Goal: Task Accomplishment & Management: Manage account settings

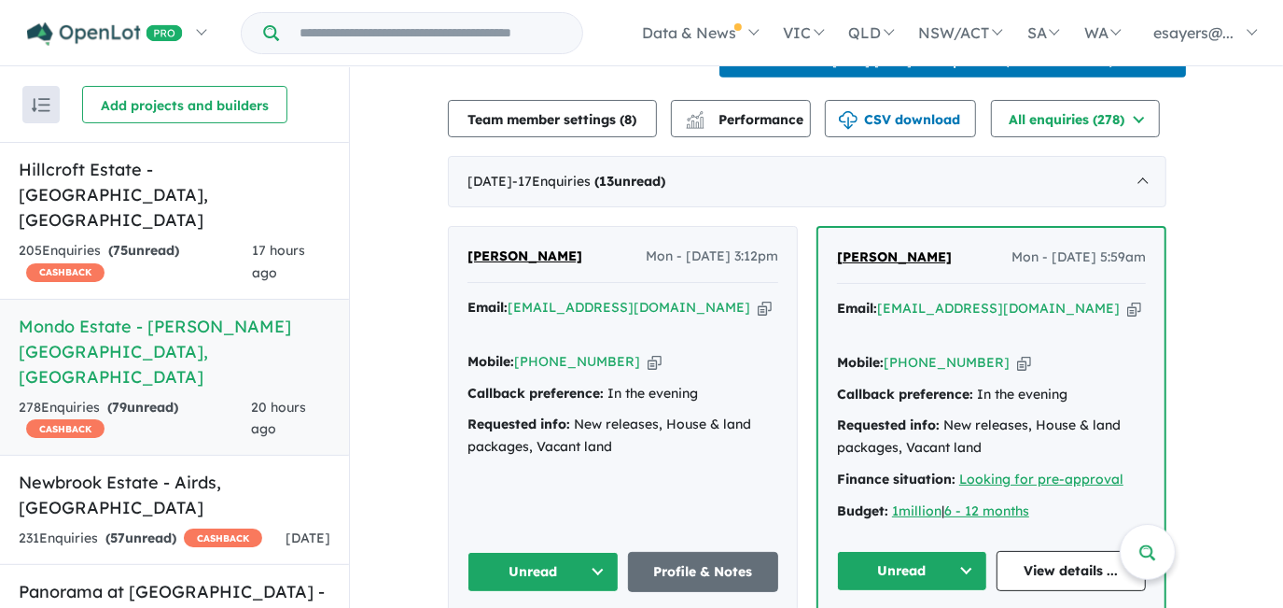
scroll to position [763, 0]
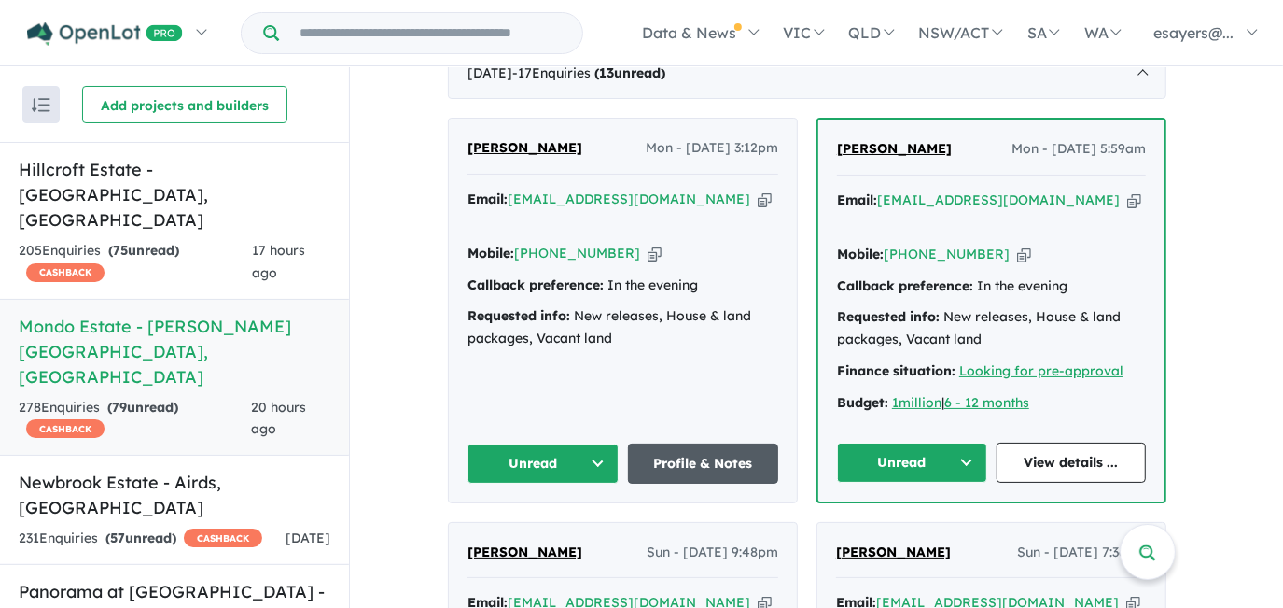
click at [751, 443] on link "Profile & Notes" at bounding box center [703, 463] width 151 height 40
click at [758, 191] on icon "button" at bounding box center [765, 199] width 14 height 20
click at [532, 443] on button "Unread" at bounding box center [543, 463] width 151 height 40
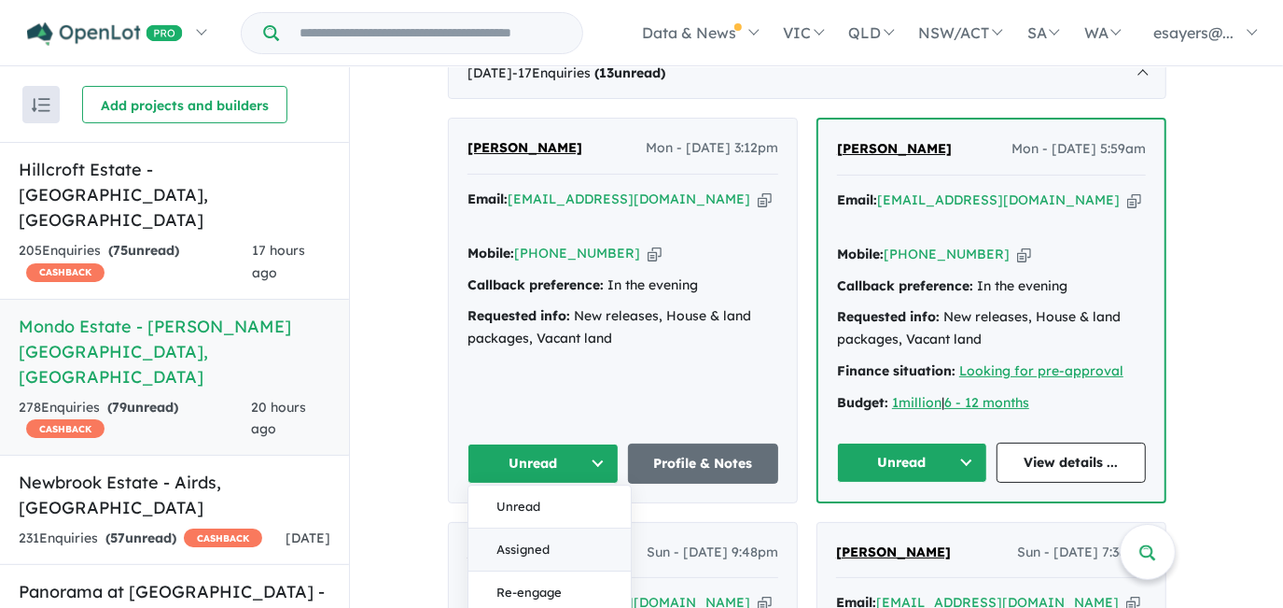
click at [557, 528] on button "Assigned" at bounding box center [549, 549] width 162 height 43
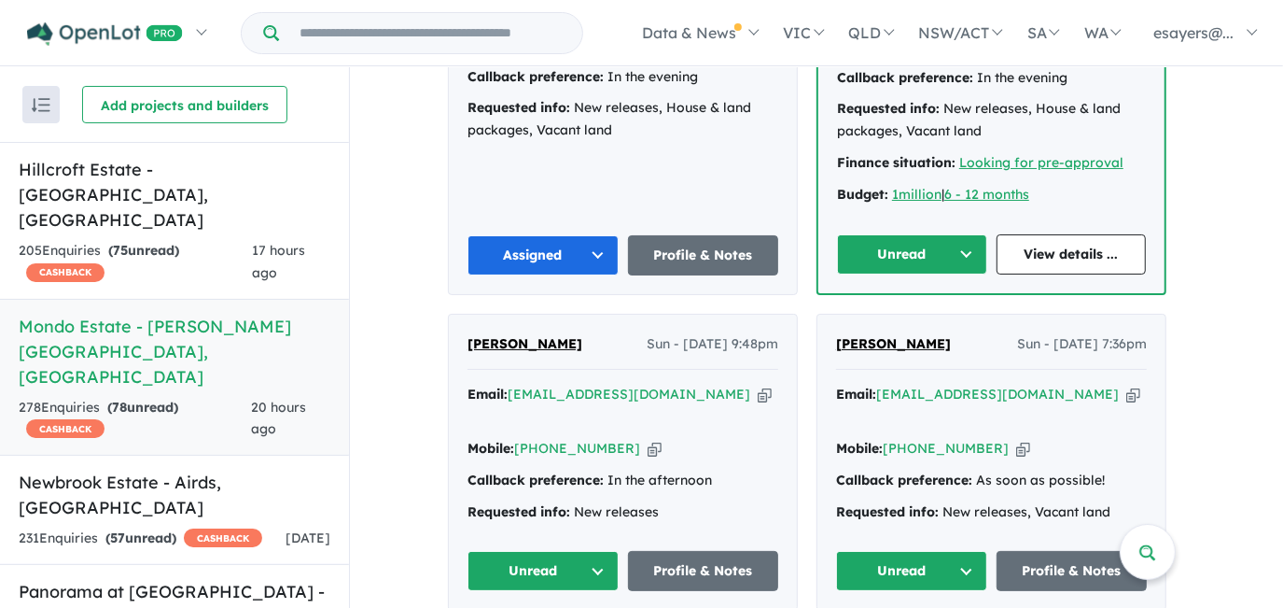
scroll to position [1102, 0]
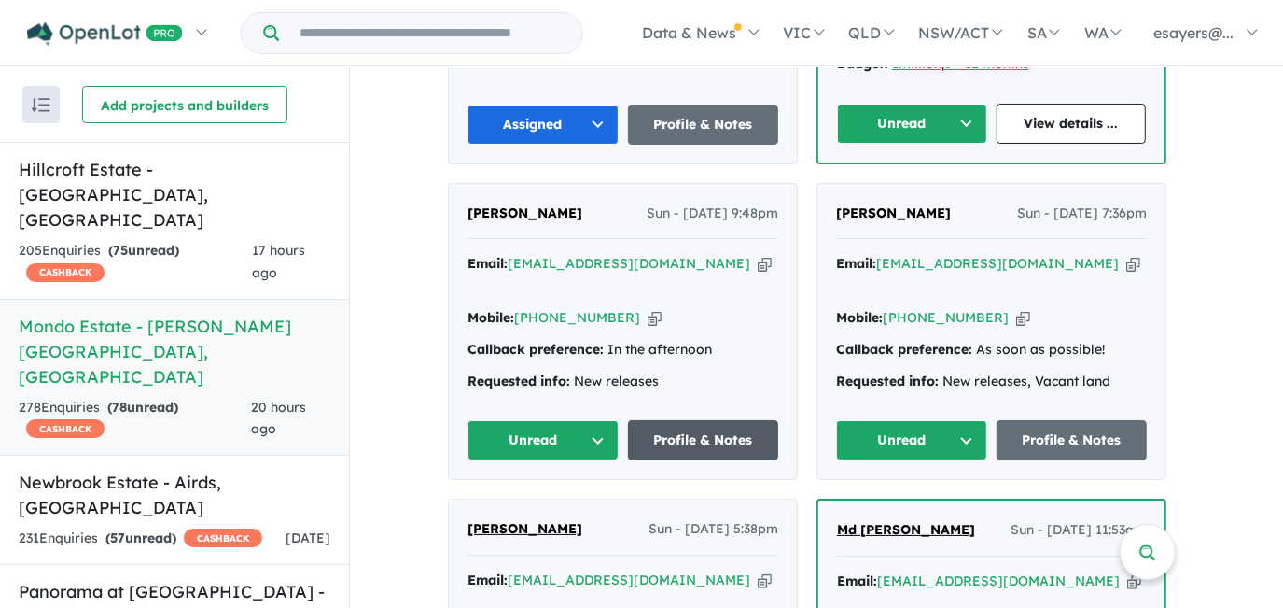
click at [683, 420] on link "Profile & Notes" at bounding box center [703, 440] width 151 height 40
click at [648, 308] on icon "button" at bounding box center [655, 318] width 14 height 20
click at [758, 254] on icon "button" at bounding box center [765, 264] width 14 height 20
click at [562, 420] on button "Unread" at bounding box center [543, 440] width 151 height 40
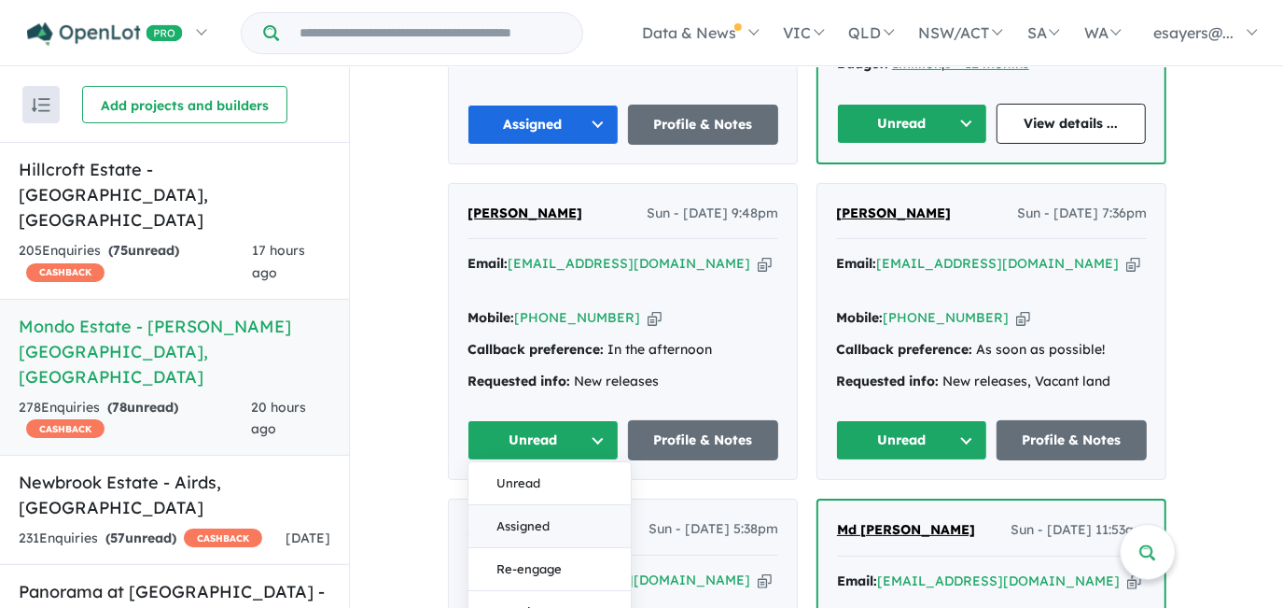
click at [569, 506] on button "Assigned" at bounding box center [549, 527] width 162 height 43
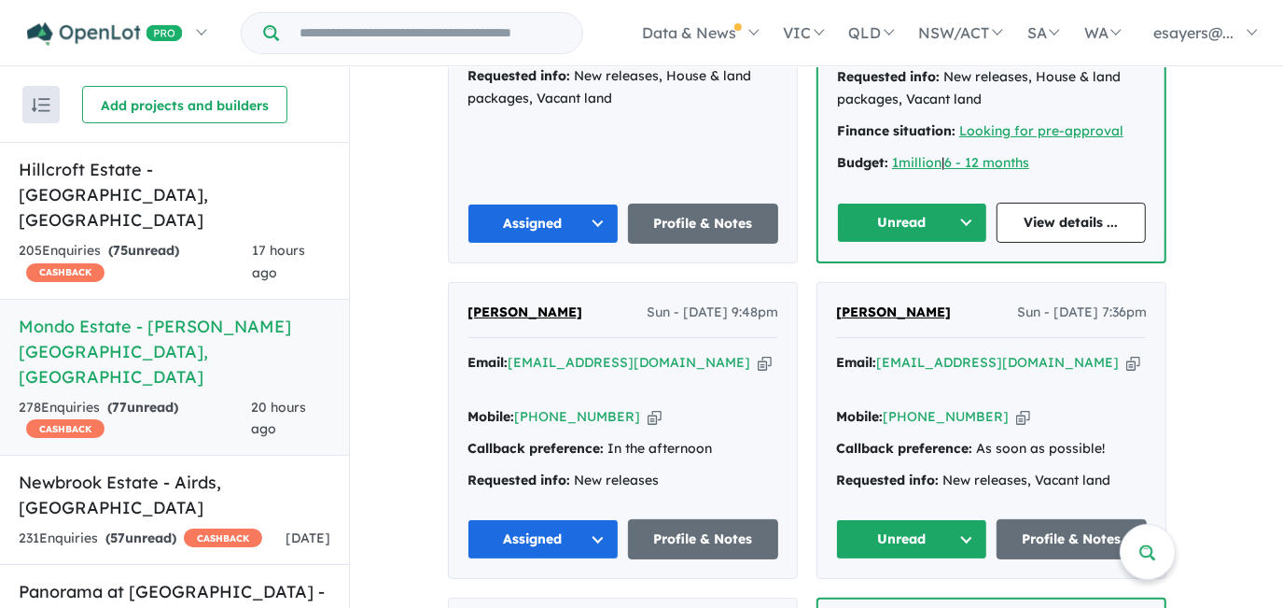
scroll to position [1017, 0]
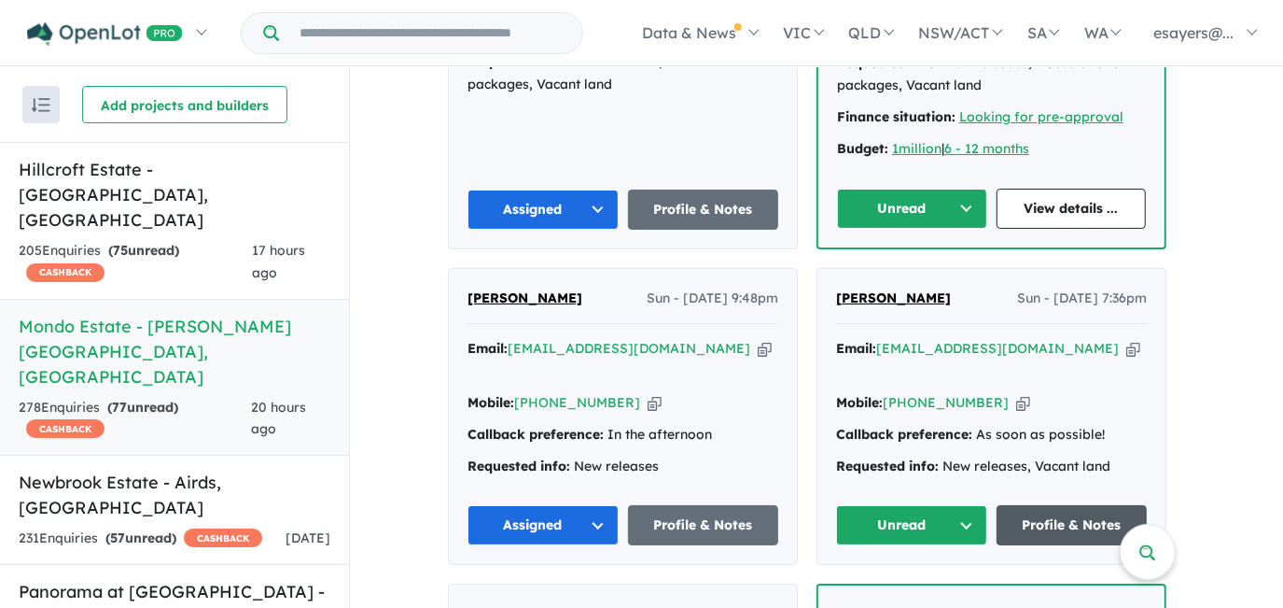
click at [1072, 505] on link "Profile & Notes" at bounding box center [1072, 525] width 151 height 40
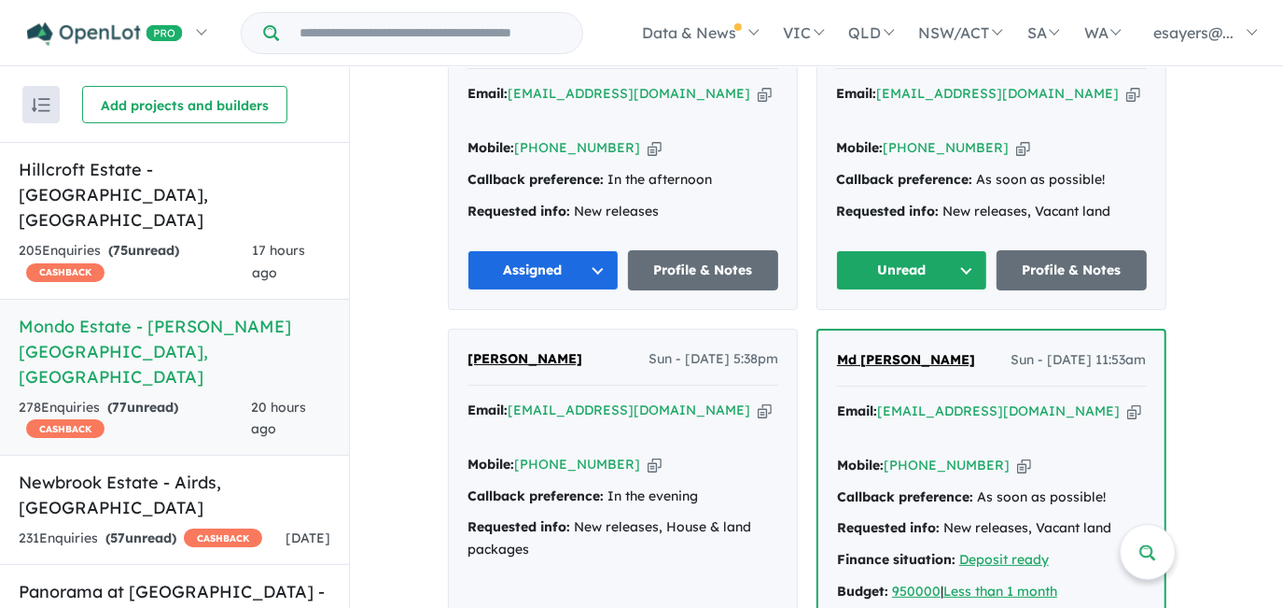
click at [933, 250] on button "Unread" at bounding box center [911, 270] width 151 height 40
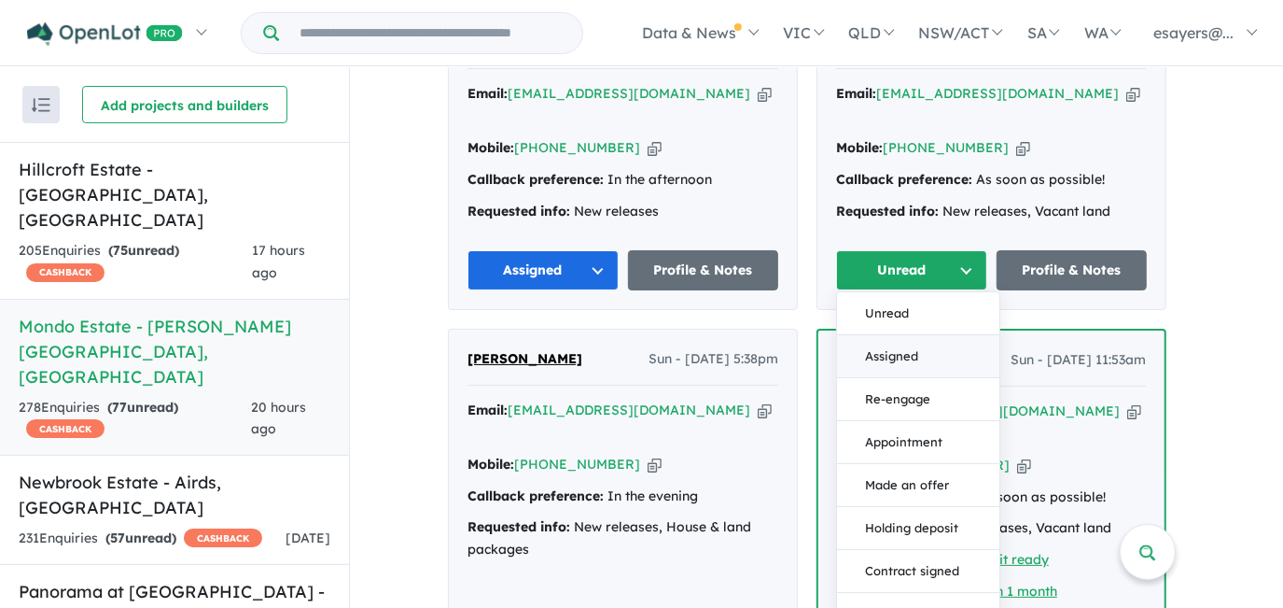
click at [946, 336] on button "Assigned" at bounding box center [918, 357] width 162 height 43
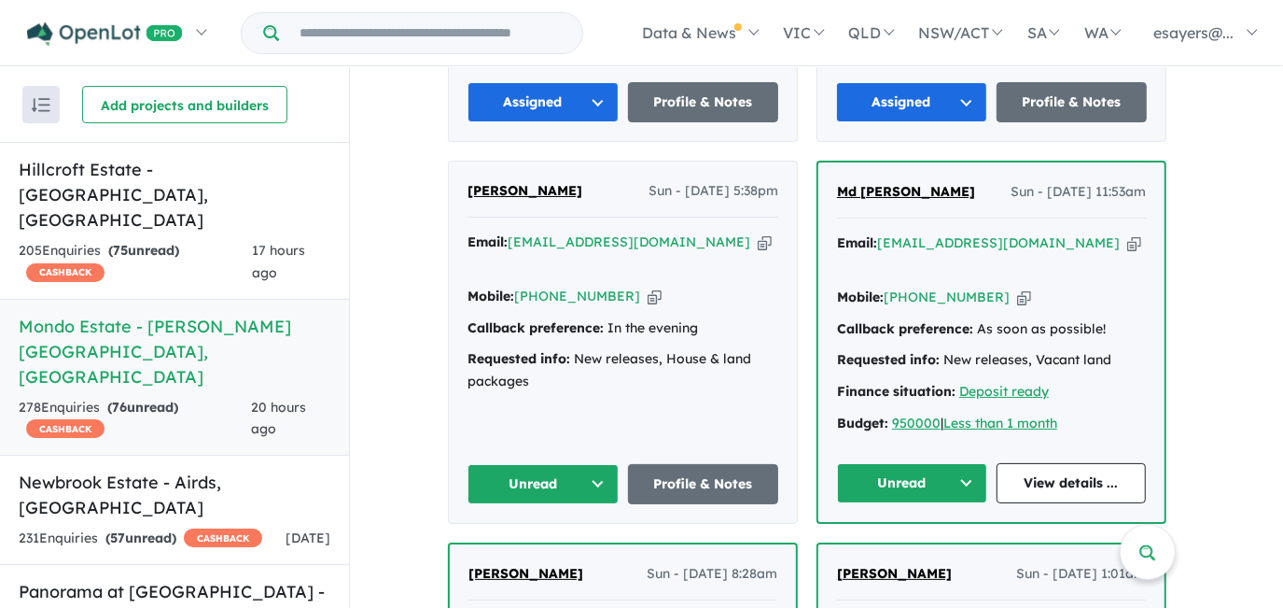
scroll to position [1442, 0]
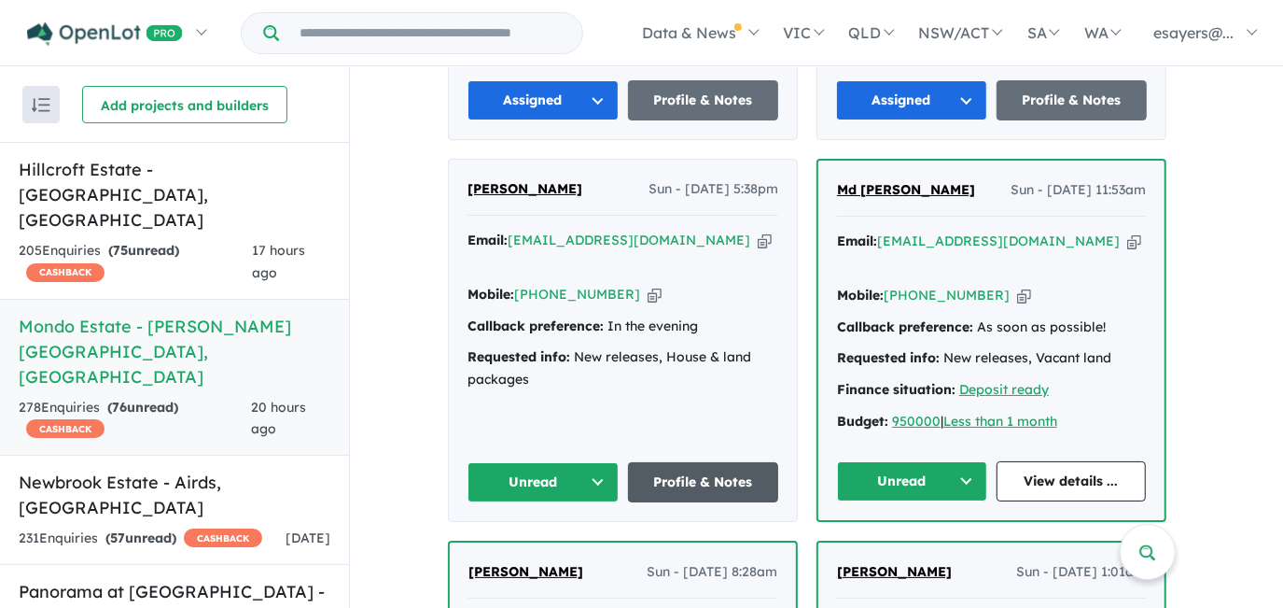
click at [733, 462] on link "Profile & Notes" at bounding box center [703, 482] width 151 height 40
click at [547, 462] on button "Unread" at bounding box center [543, 482] width 151 height 40
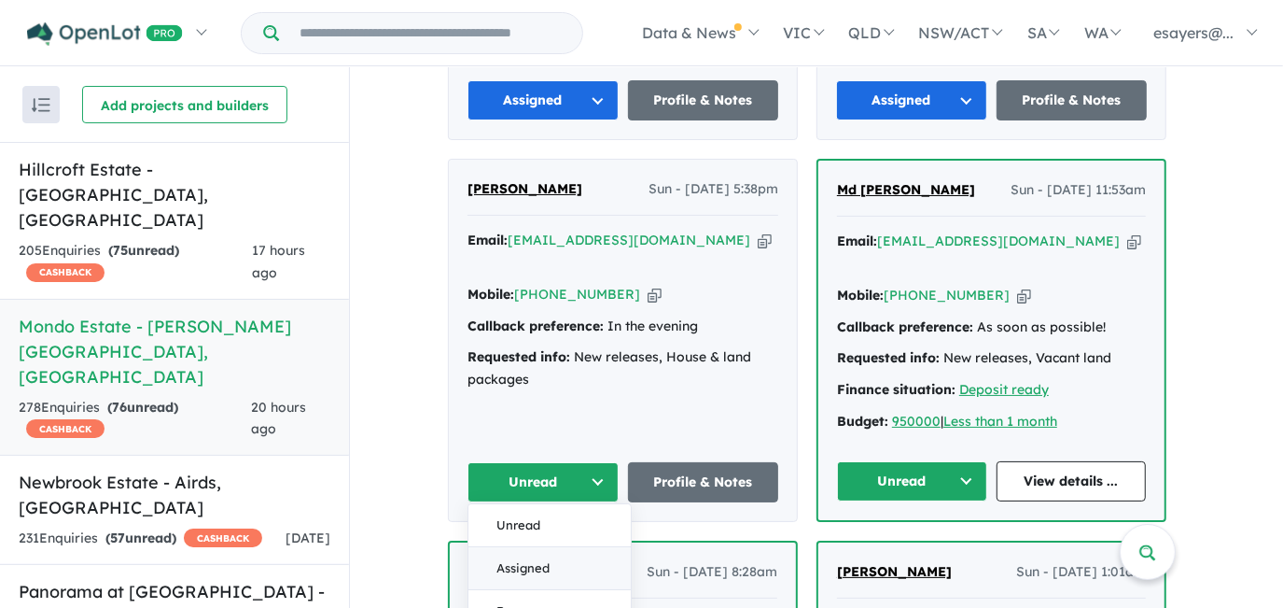
click at [541, 547] on button "Assigned" at bounding box center [549, 568] width 162 height 43
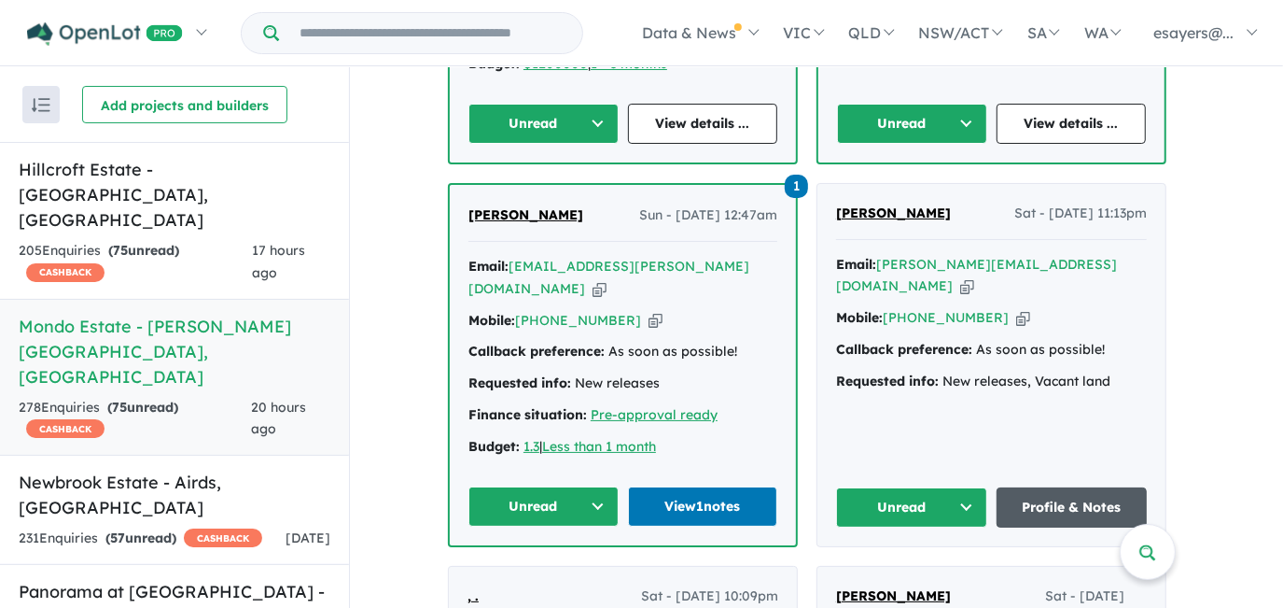
scroll to position [2205, 0]
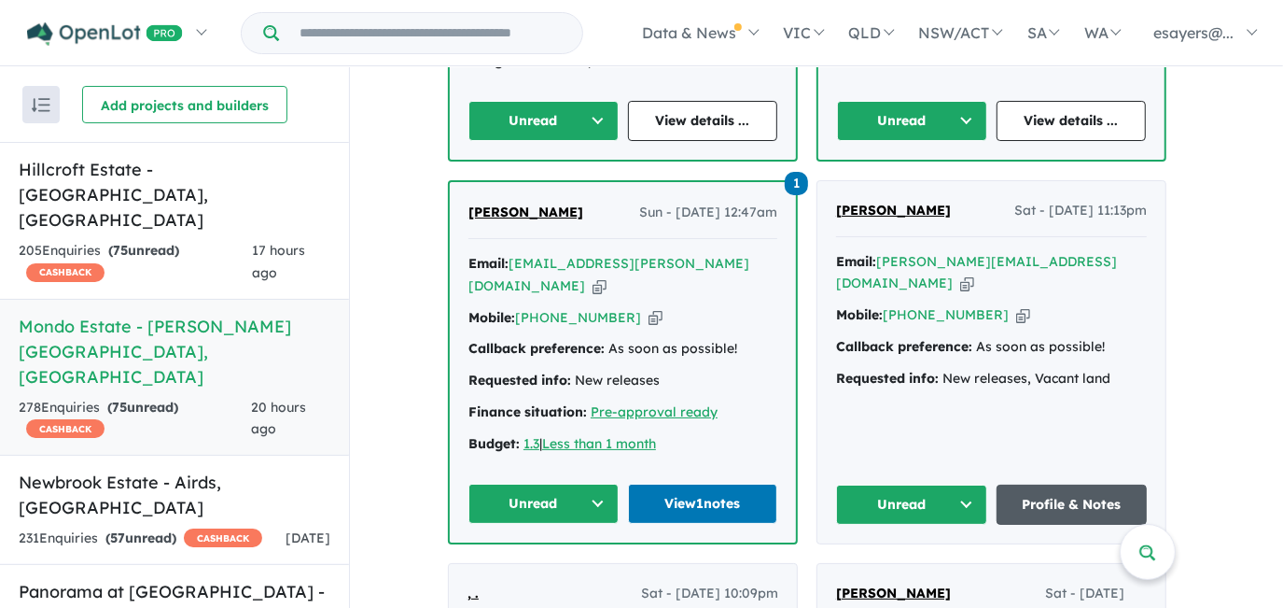
click at [1084, 484] on link "Profile & Notes" at bounding box center [1072, 504] width 151 height 40
click at [921, 484] on button "Unread" at bounding box center [911, 504] width 151 height 40
click at [933, 569] on button "Assigned" at bounding box center [918, 590] width 162 height 43
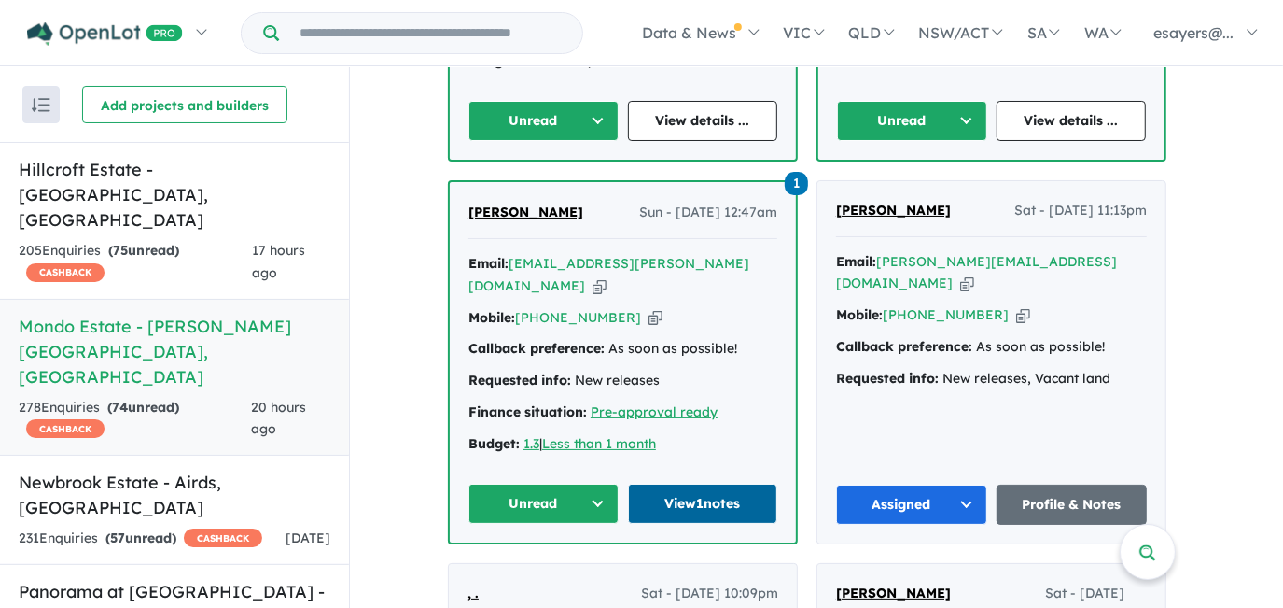
click at [729, 483] on link "View 1 notes" at bounding box center [703, 503] width 150 height 40
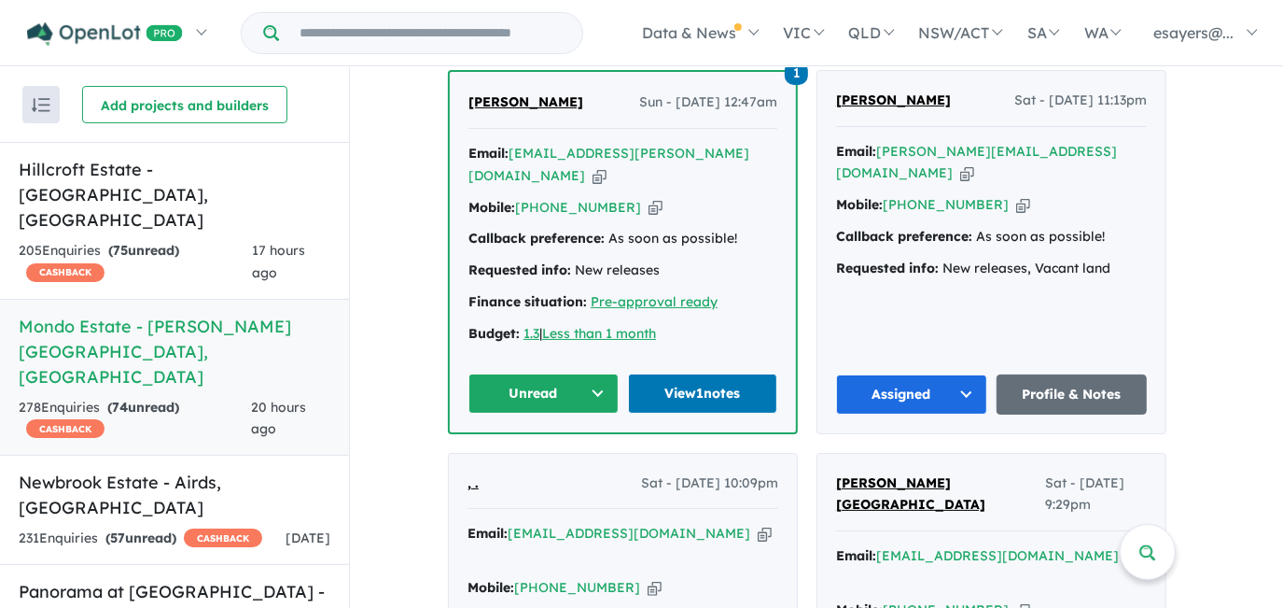
scroll to position [2375, 0]
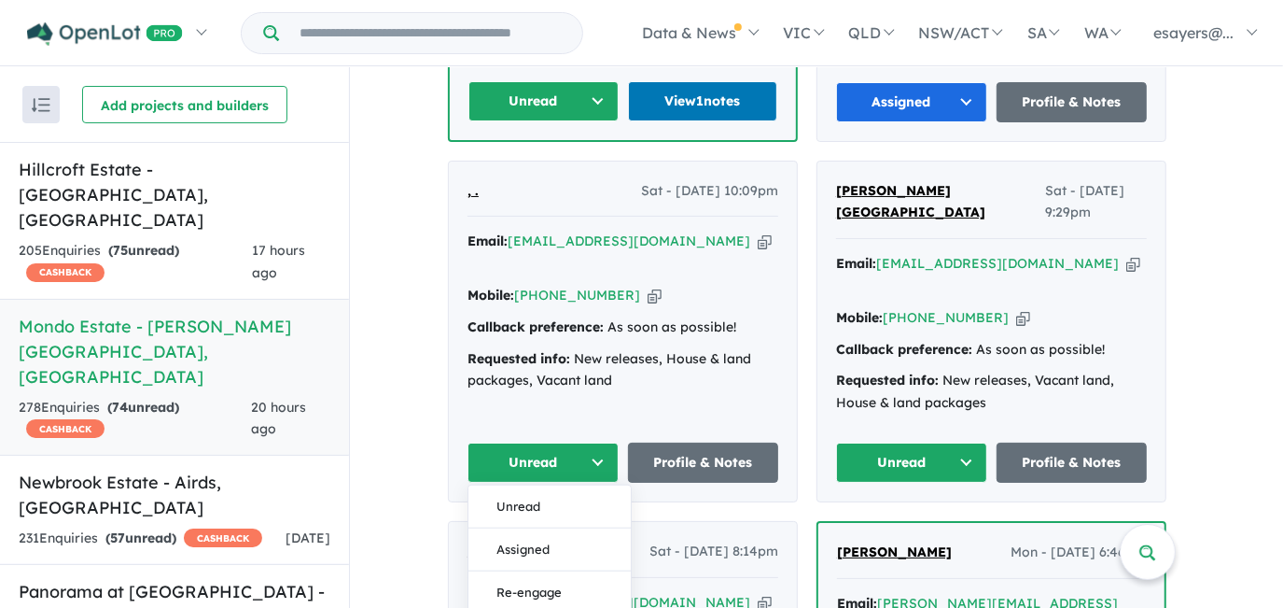
scroll to position [2630, 0]
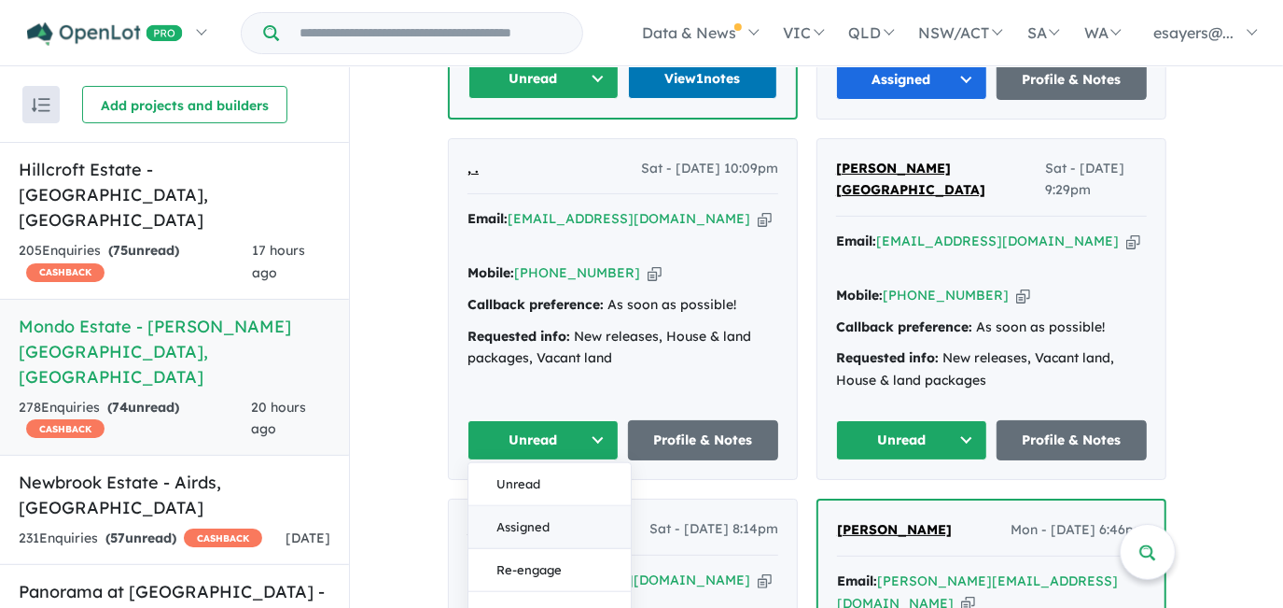
click at [555, 505] on button "Assigned" at bounding box center [549, 526] width 162 height 43
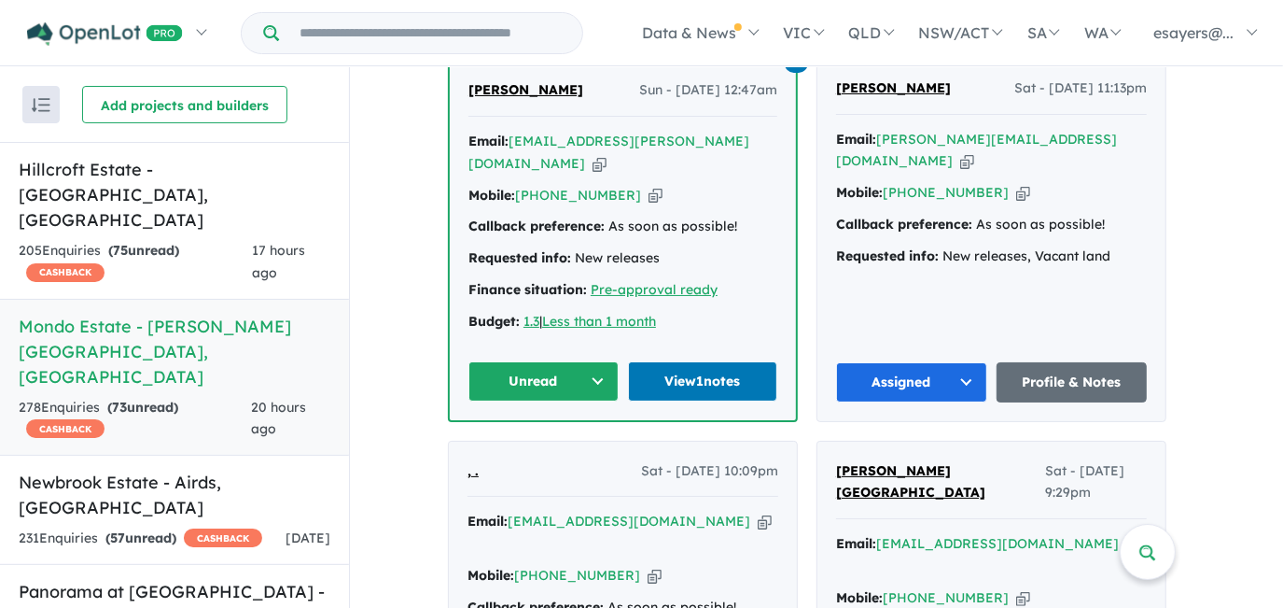
scroll to position [2375, 0]
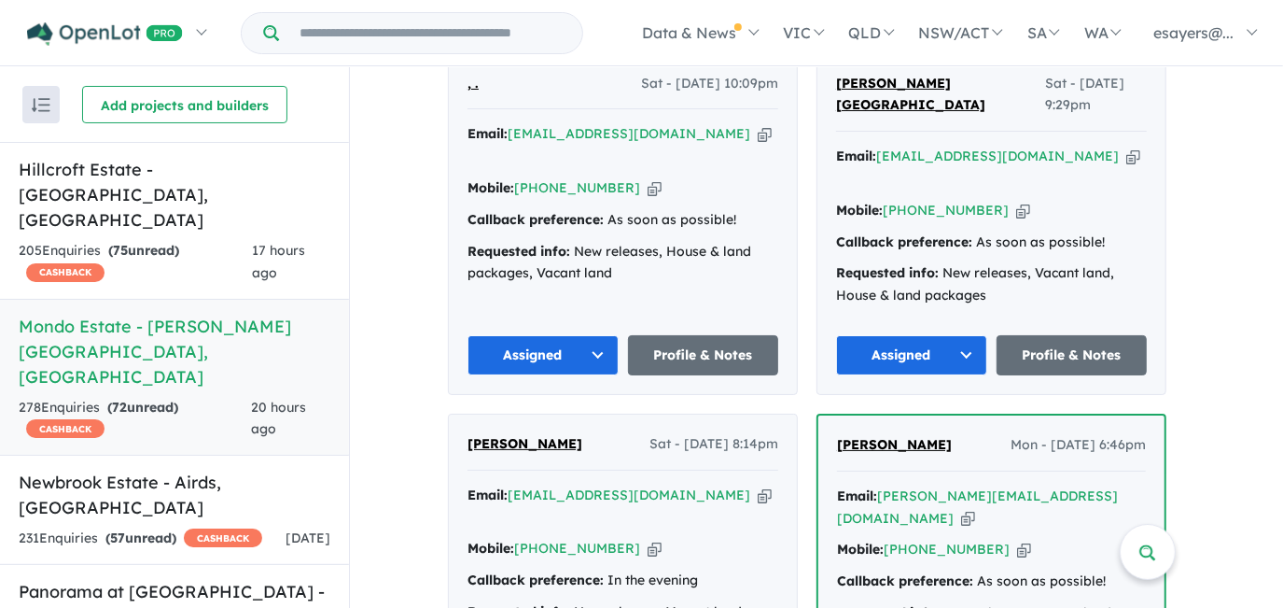
scroll to position [2800, 0]
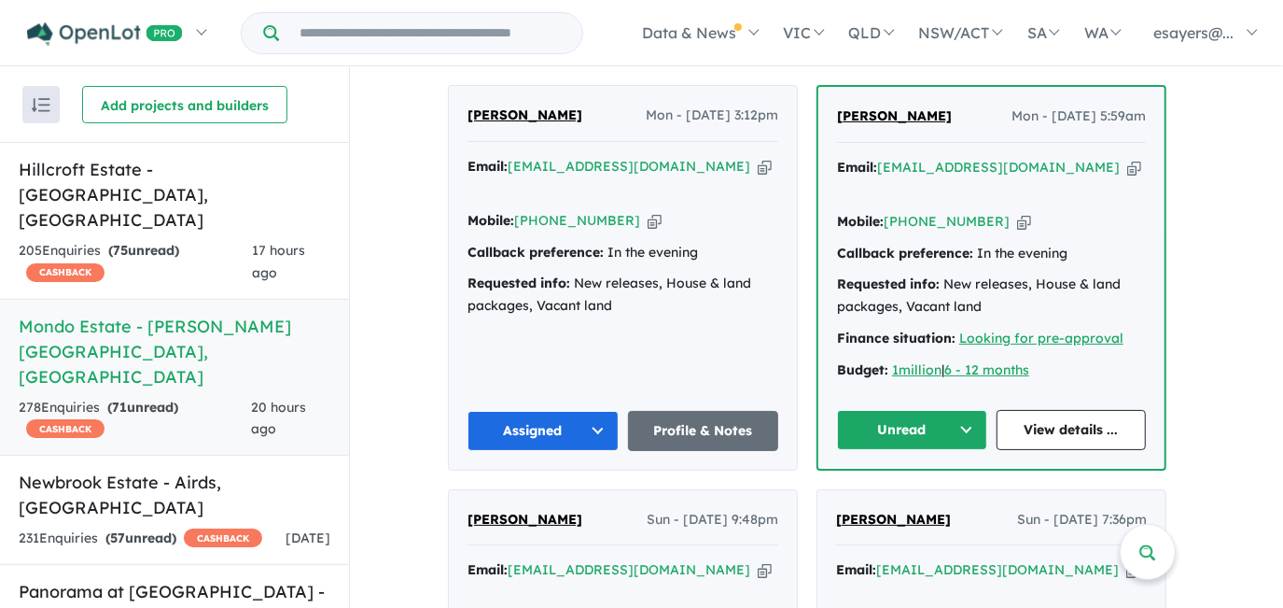
scroll to position [763, 0]
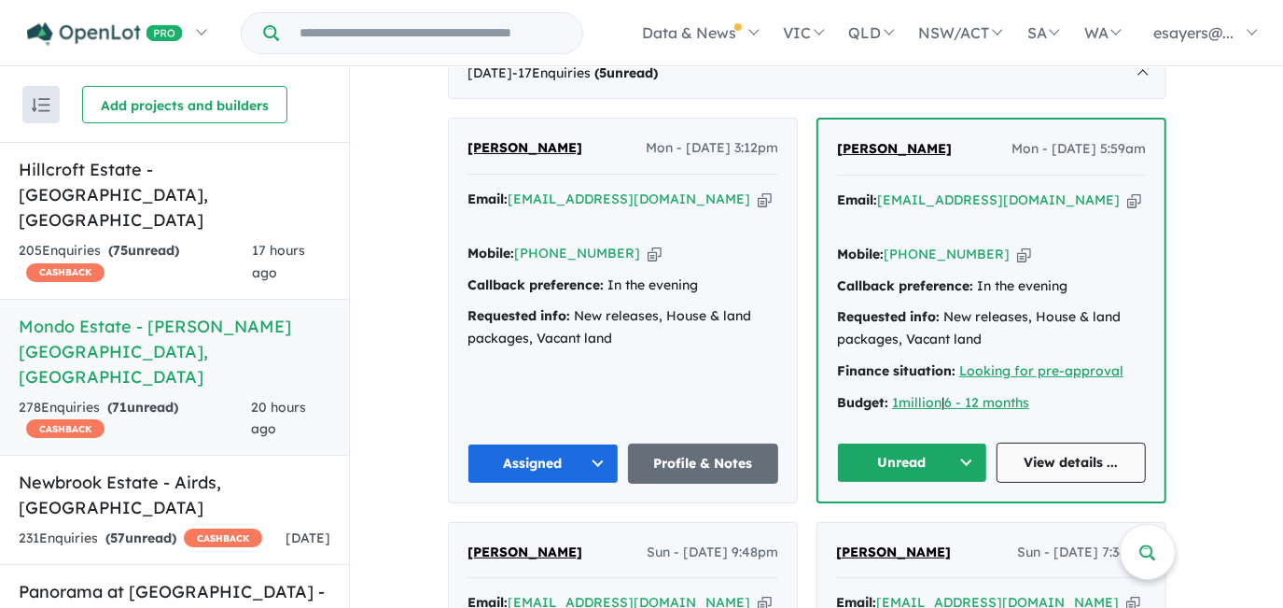
click at [1083, 442] on link "View details ..." at bounding box center [1072, 462] width 150 height 40
click at [1127, 190] on icon "button" at bounding box center [1134, 200] width 14 height 20
click at [1017, 244] on icon "button" at bounding box center [1024, 254] width 14 height 20
click at [1027, 442] on link "View details ..." at bounding box center [1072, 462] width 150 height 40
click at [949, 442] on button "Unread" at bounding box center [912, 462] width 150 height 40
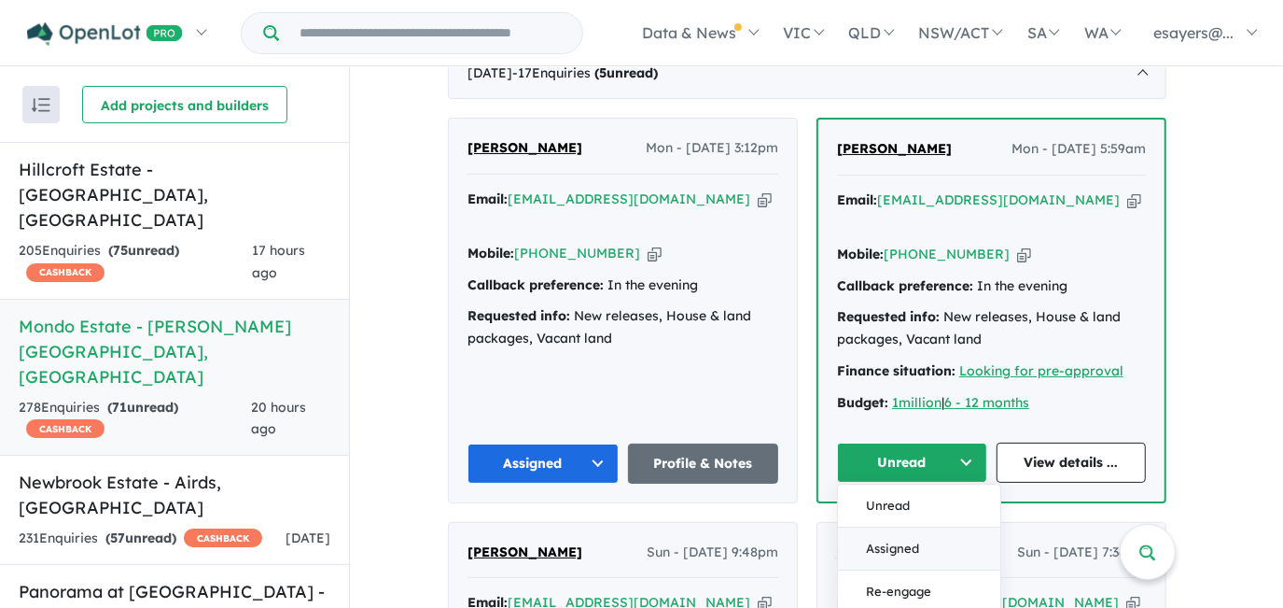
click at [944, 527] on button "Assigned" at bounding box center [919, 548] width 162 height 43
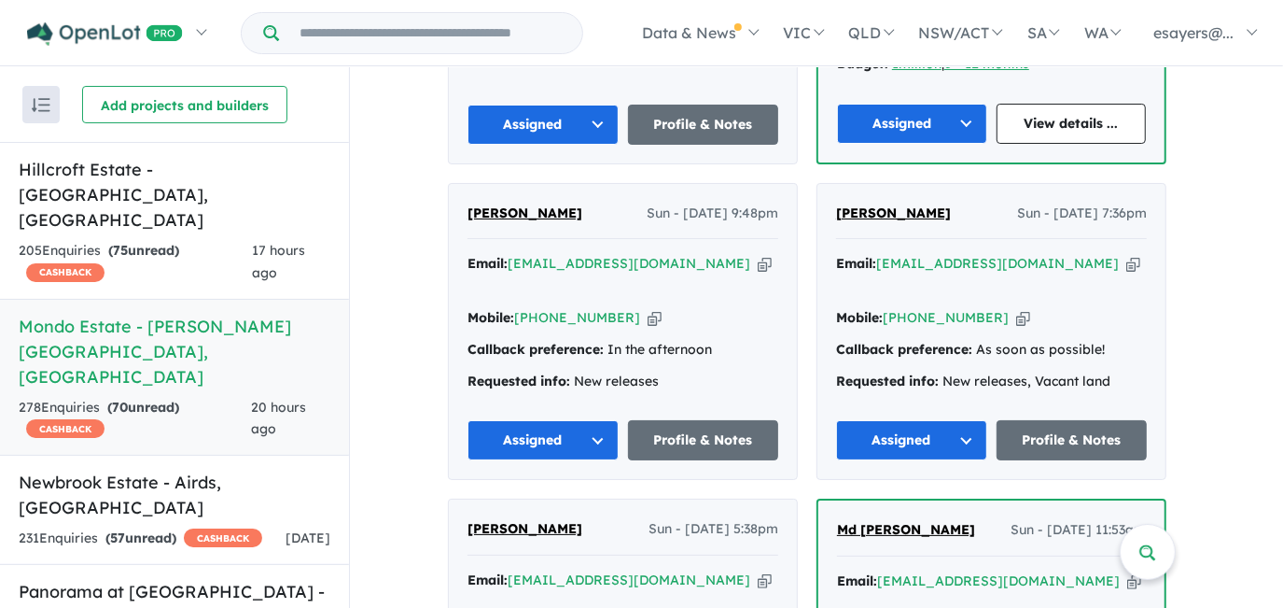
scroll to position [1357, 0]
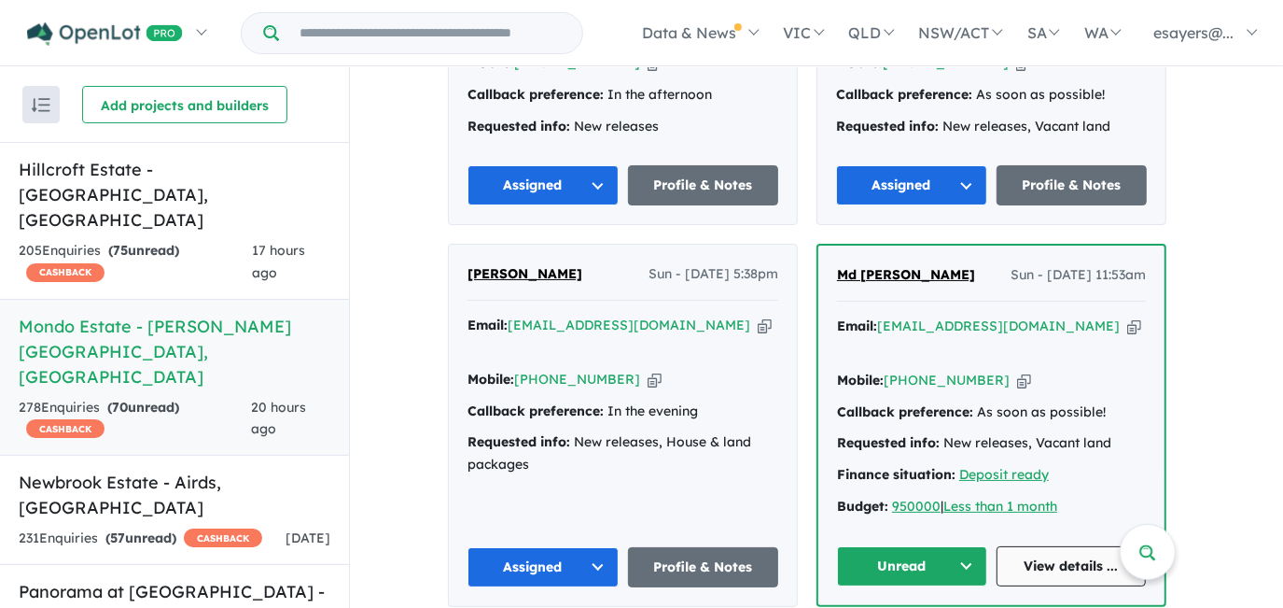
click at [1069, 546] on link "View details ..." at bounding box center [1072, 566] width 150 height 40
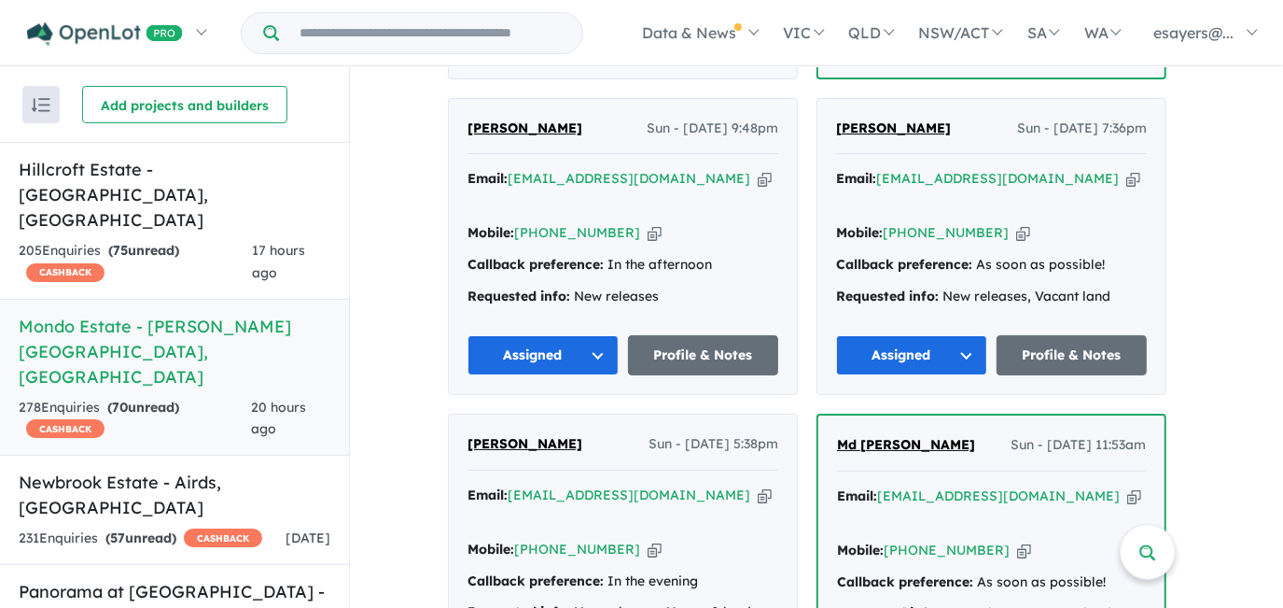
scroll to position [1442, 0]
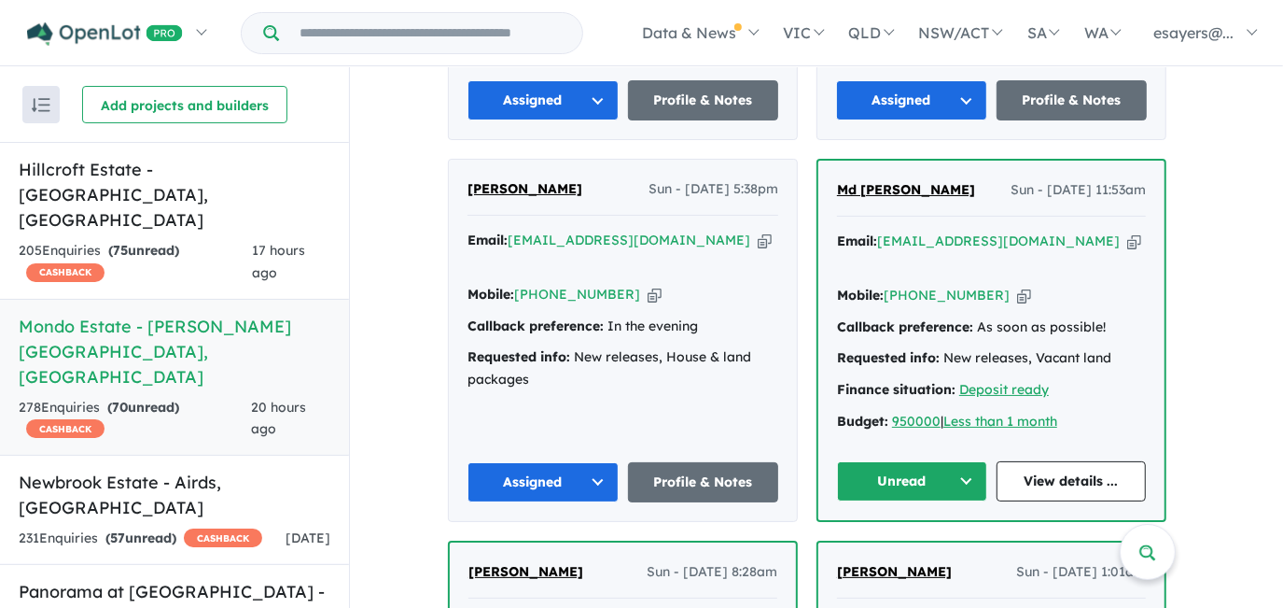
click at [929, 461] on button "Unread" at bounding box center [912, 481] width 150 height 40
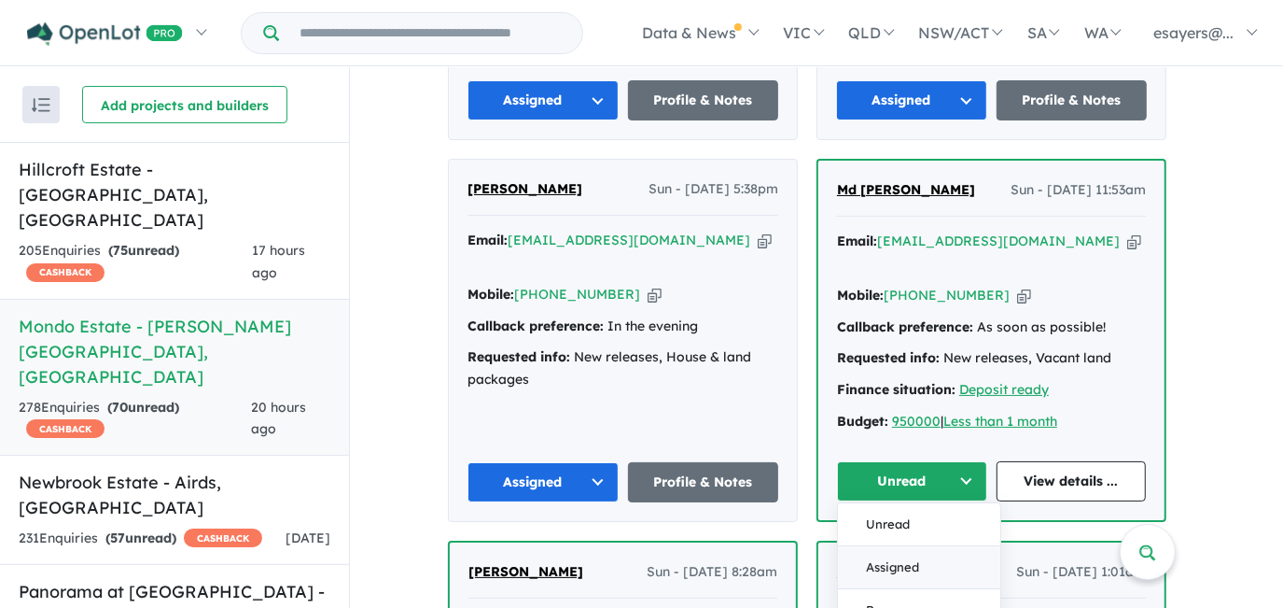
click at [918, 546] on button "Assigned" at bounding box center [919, 567] width 162 height 43
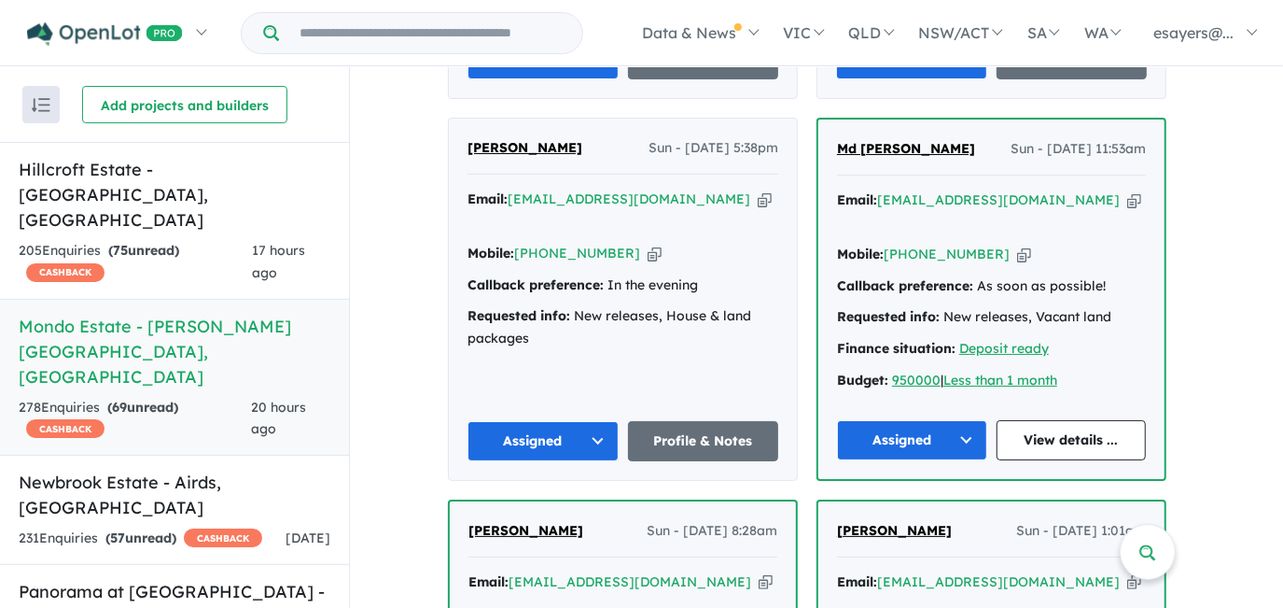
scroll to position [1697, 0]
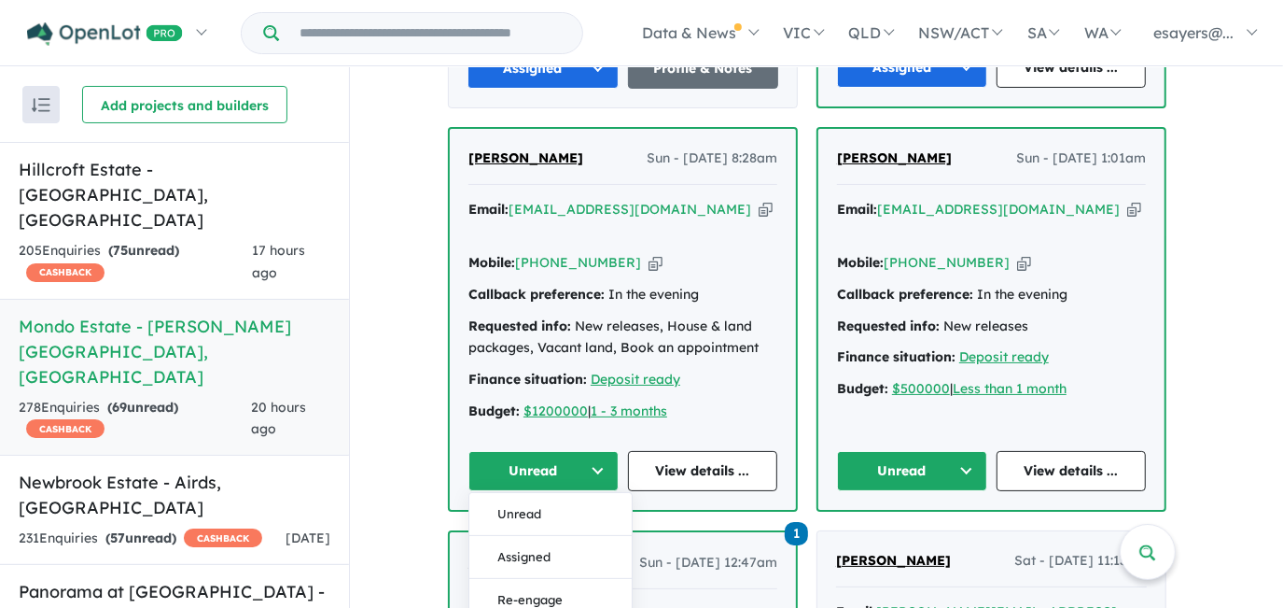
scroll to position [1866, 0]
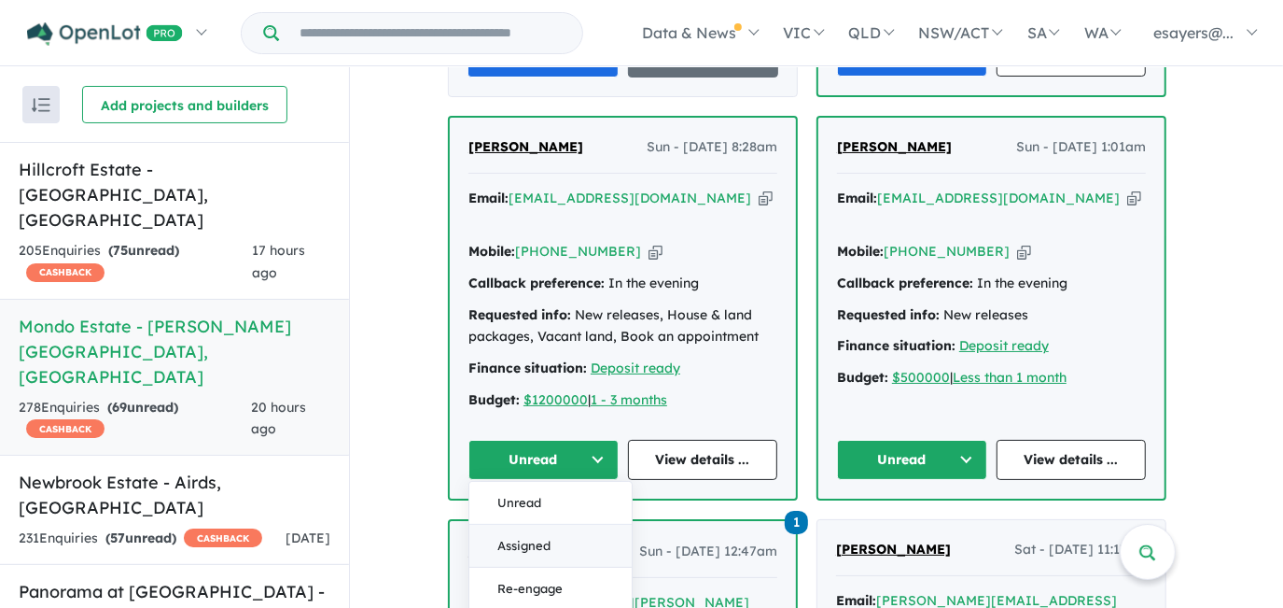
click at [572, 524] on button "Assigned" at bounding box center [550, 545] width 162 height 43
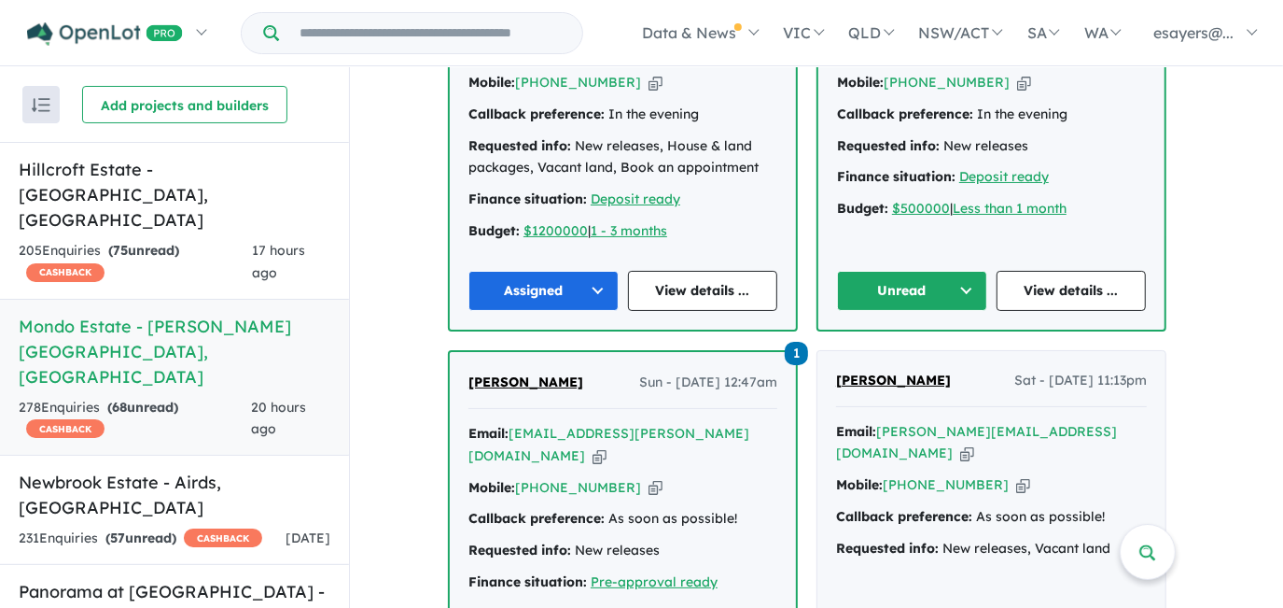
scroll to position [1781, 0]
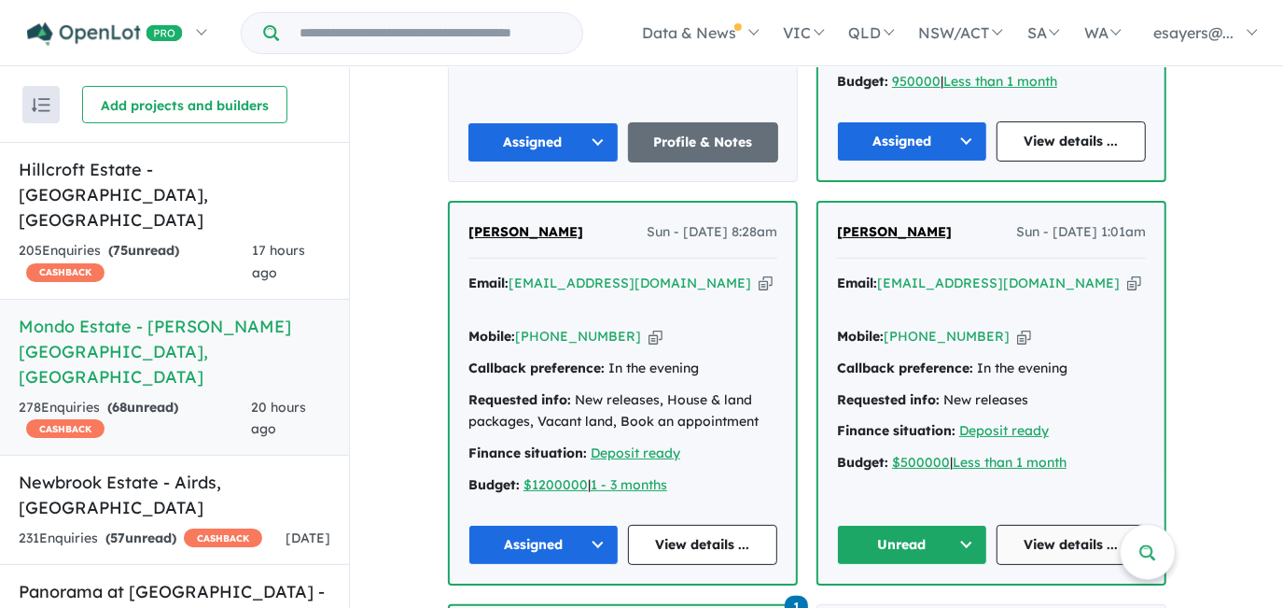
click at [1060, 524] on link "View details ..." at bounding box center [1072, 544] width 150 height 40
click at [923, 524] on button "Unread" at bounding box center [912, 544] width 150 height 40
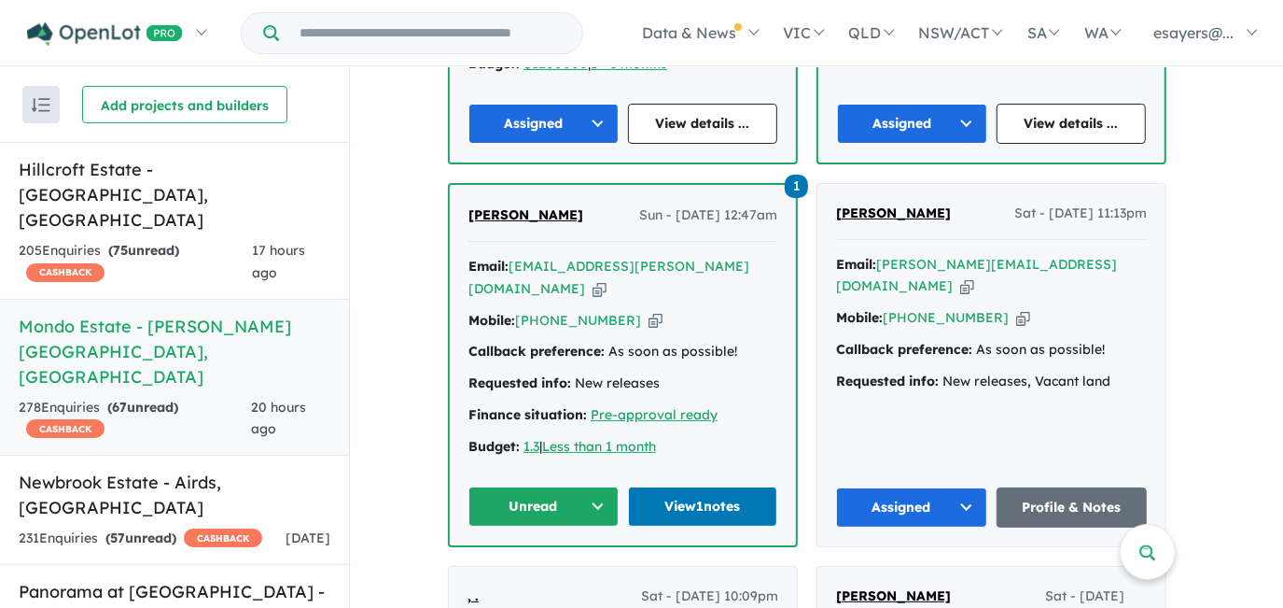
scroll to position [2290, 0]
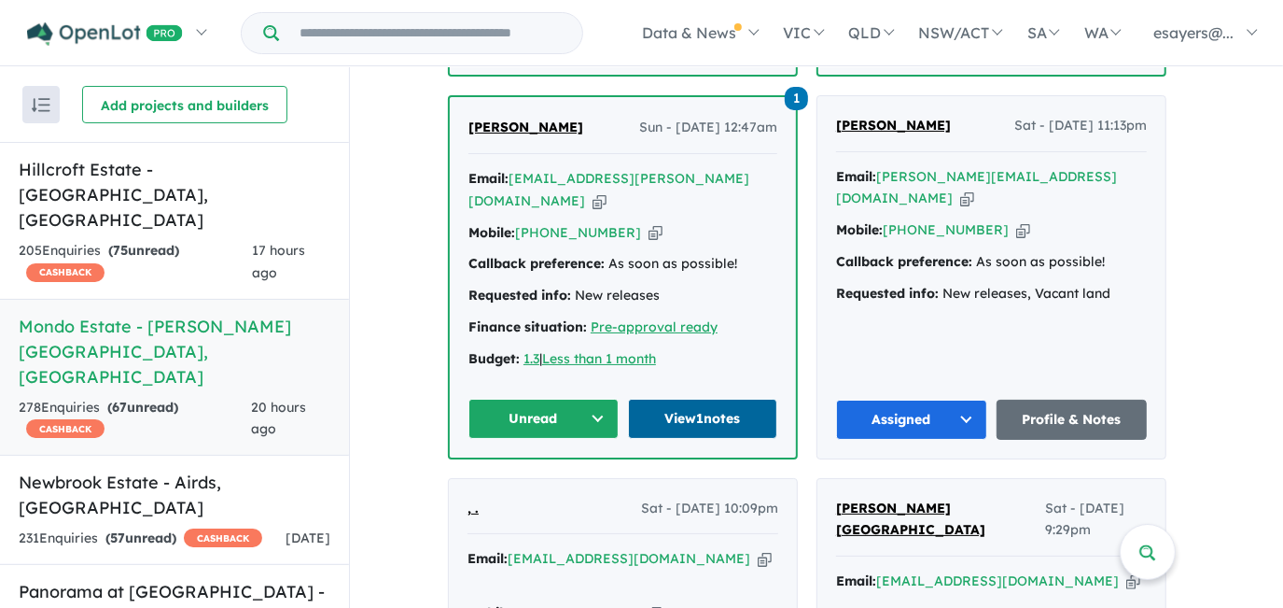
click at [720, 398] on link "View 1 notes" at bounding box center [703, 418] width 150 height 40
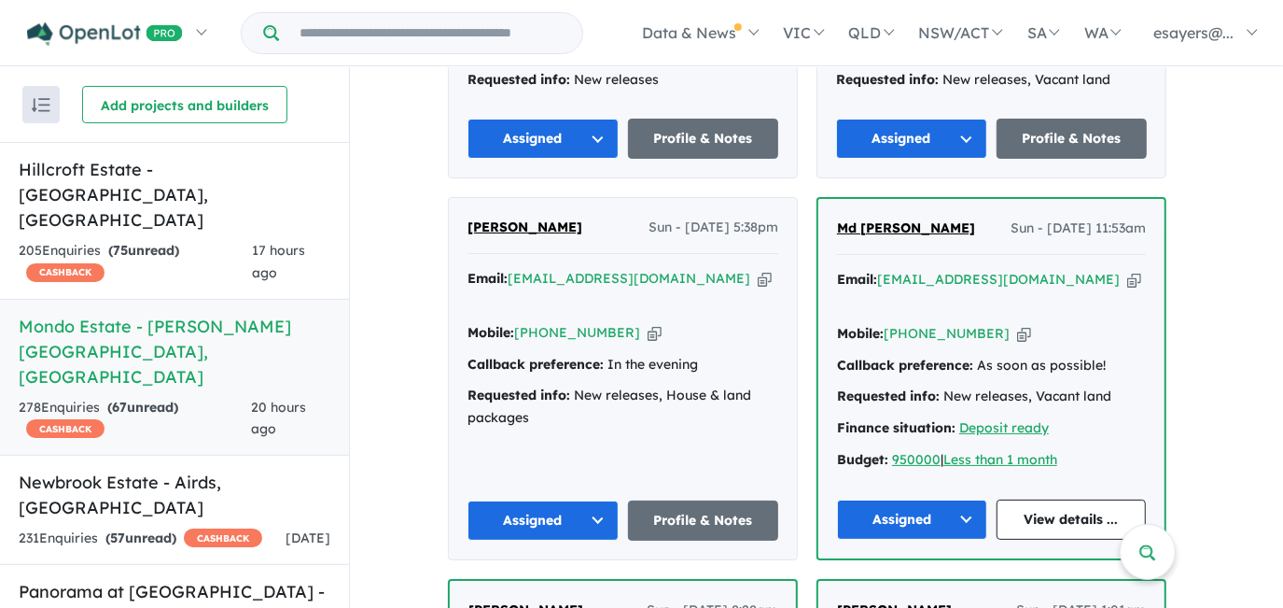
scroll to position [1527, 0]
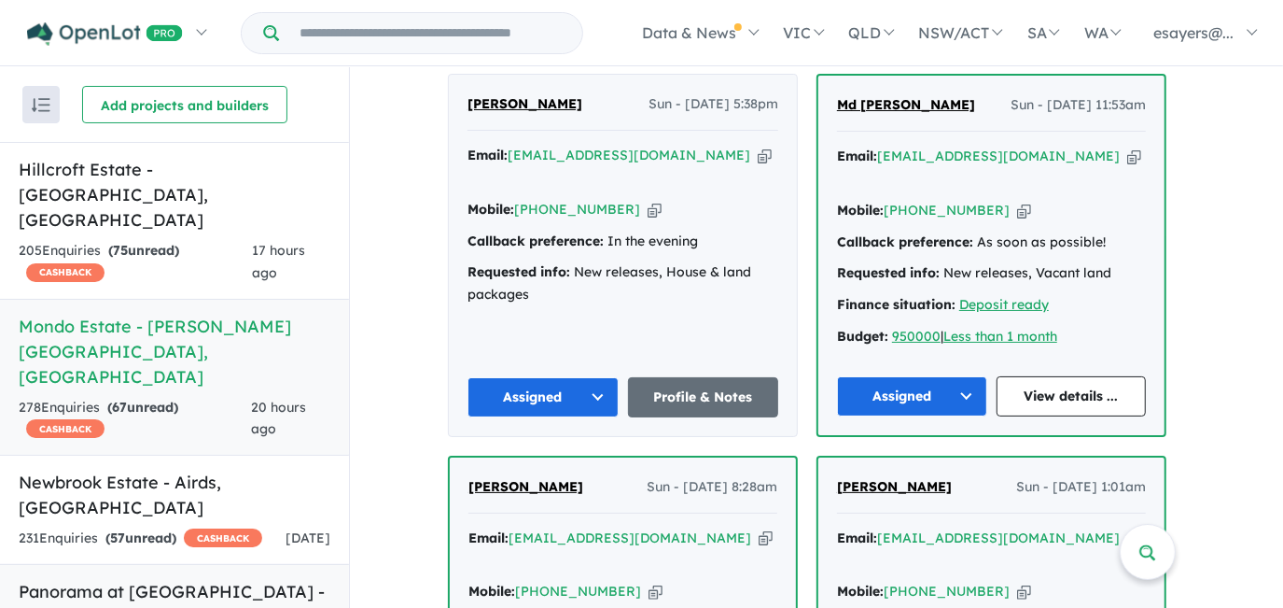
click at [123, 579] on h5 "Panorama at North Wilton Estate - Wilton , NSW" at bounding box center [175, 617] width 312 height 76
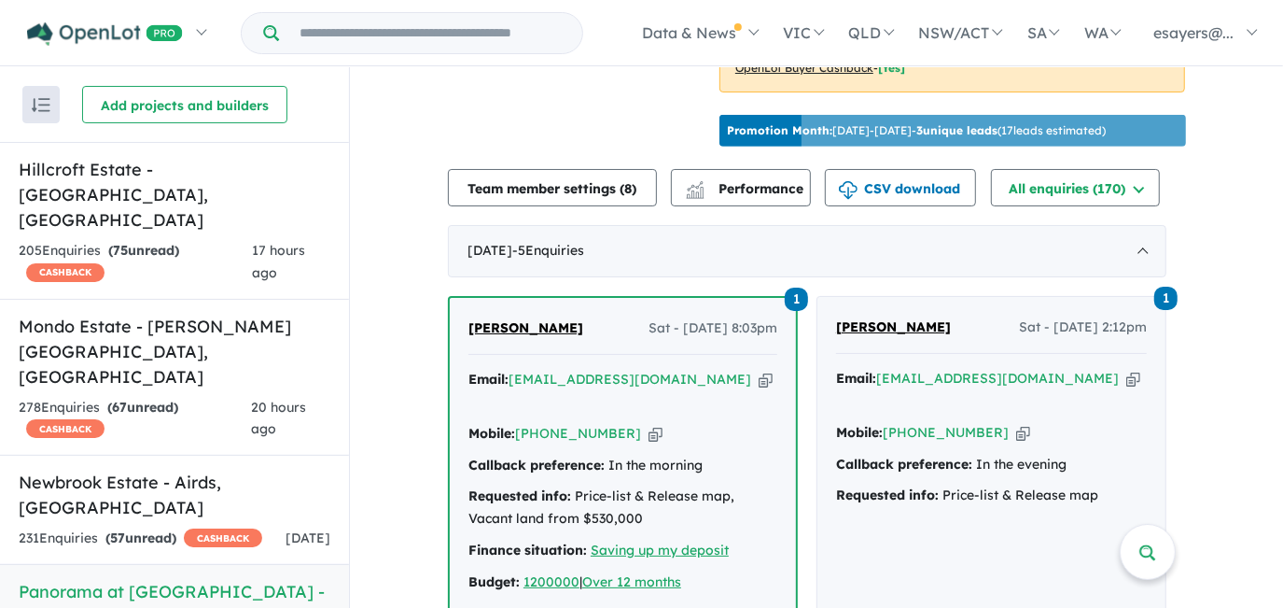
scroll to position [763, 0]
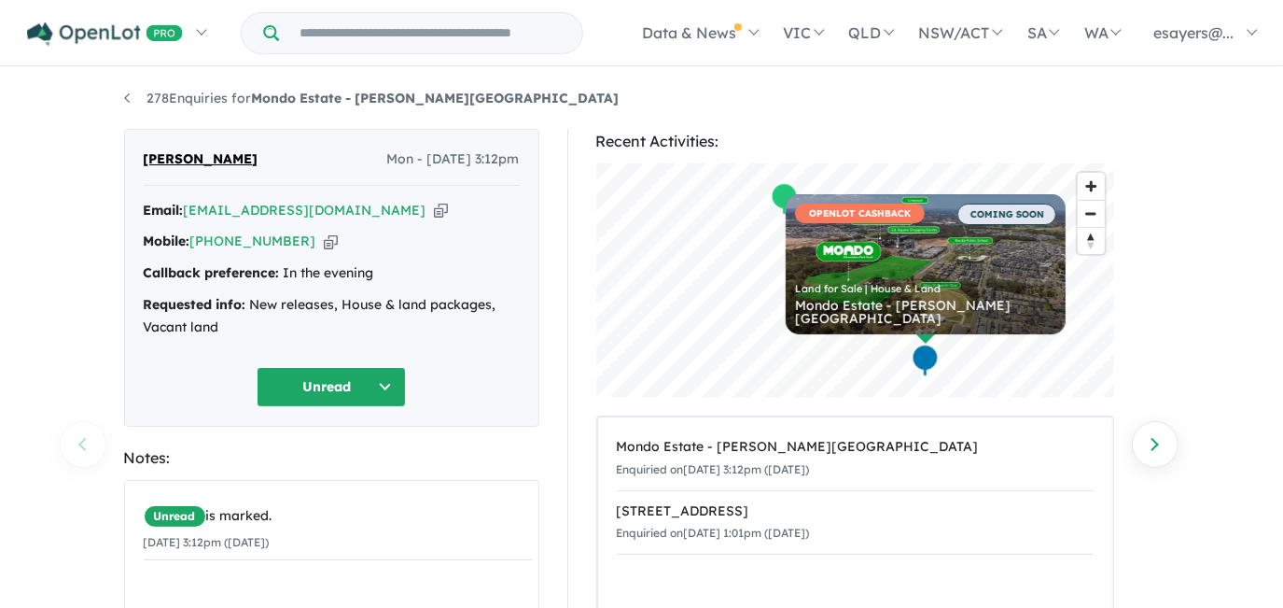
click at [434, 205] on icon "button" at bounding box center [441, 211] width 14 height 20
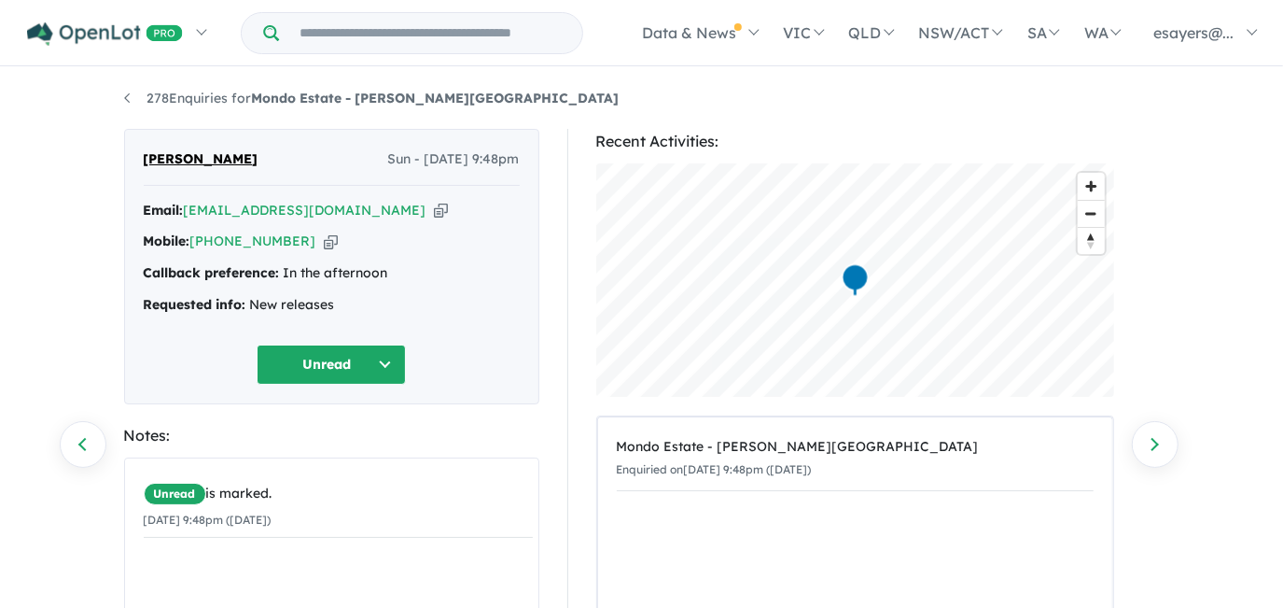
click at [434, 211] on icon "button" at bounding box center [441, 211] width 14 height 20
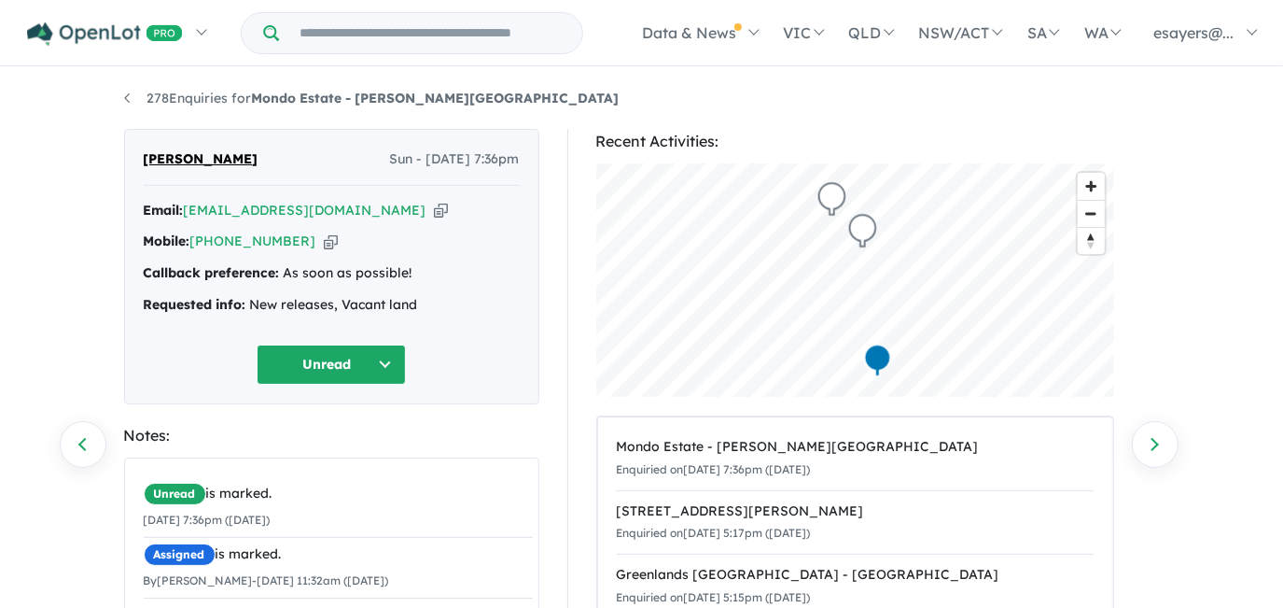
click at [434, 210] on icon "button" at bounding box center [441, 211] width 14 height 20
click at [434, 208] on icon "button" at bounding box center [441, 211] width 14 height 20
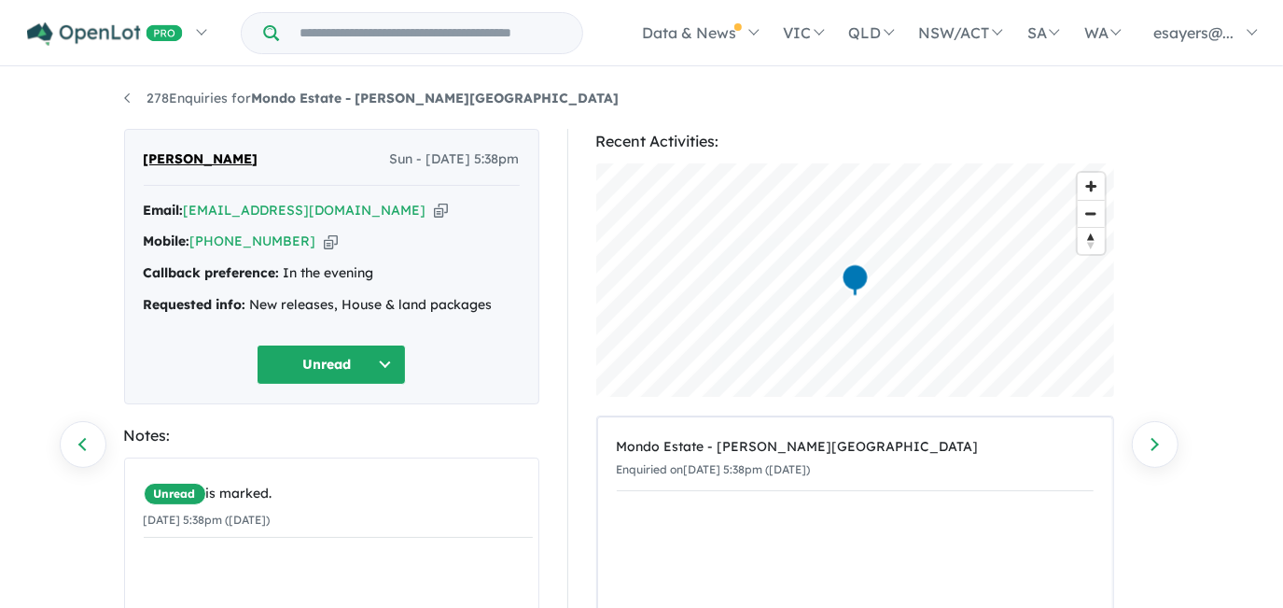
click at [434, 208] on icon "button" at bounding box center [441, 211] width 14 height 20
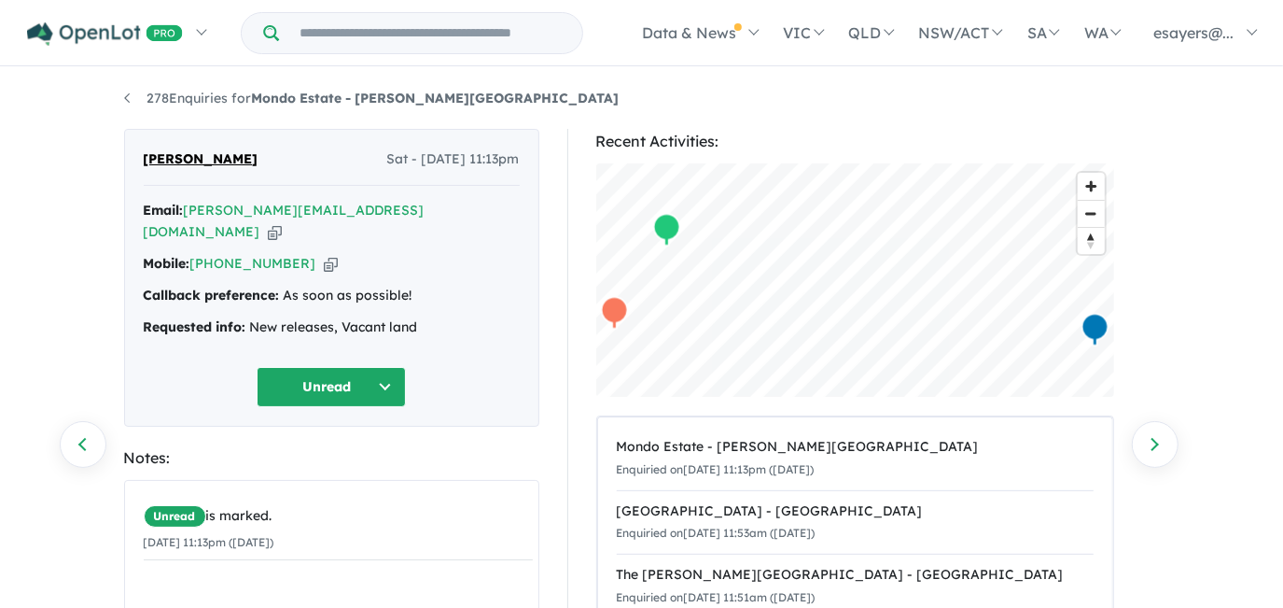
click at [282, 222] on icon "button" at bounding box center [275, 232] width 14 height 20
click at [324, 254] on icon "button" at bounding box center [331, 264] width 14 height 20
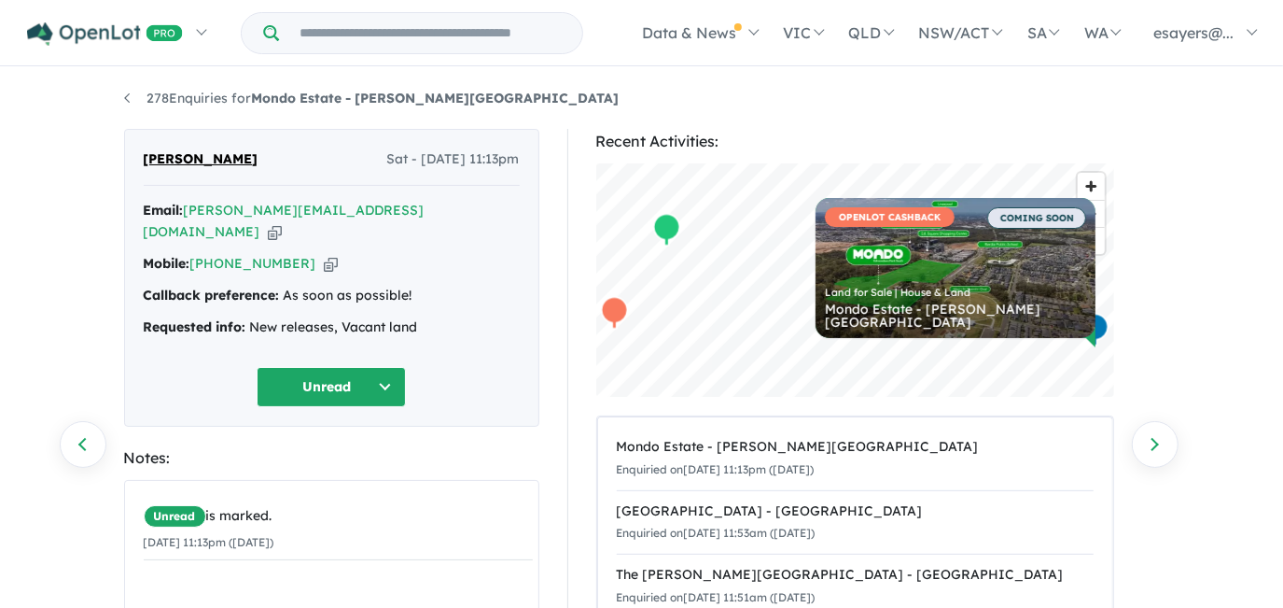
click at [282, 222] on icon "button" at bounding box center [275, 232] width 14 height 20
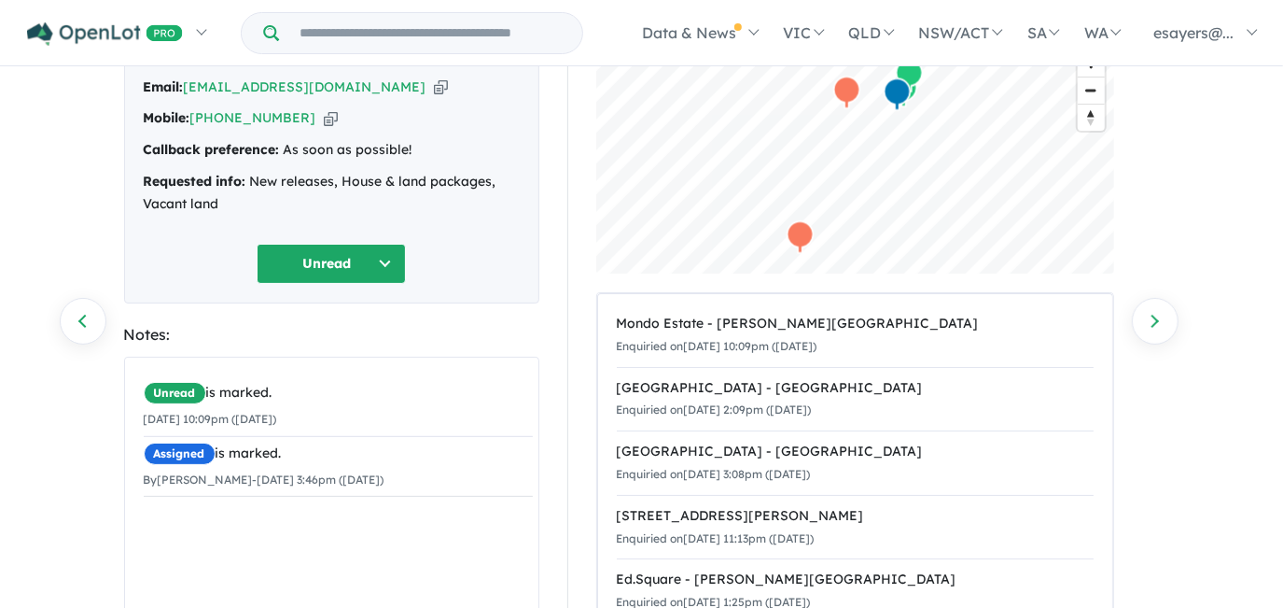
scroll to position [84, 0]
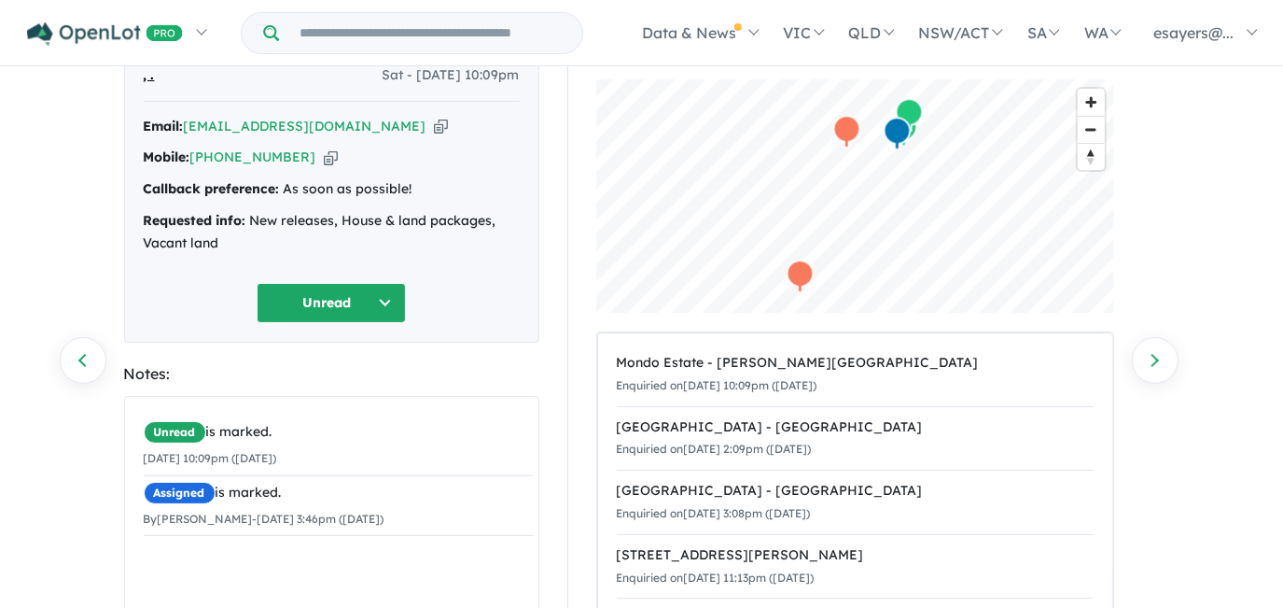
click at [434, 122] on icon "button" at bounding box center [441, 127] width 14 height 20
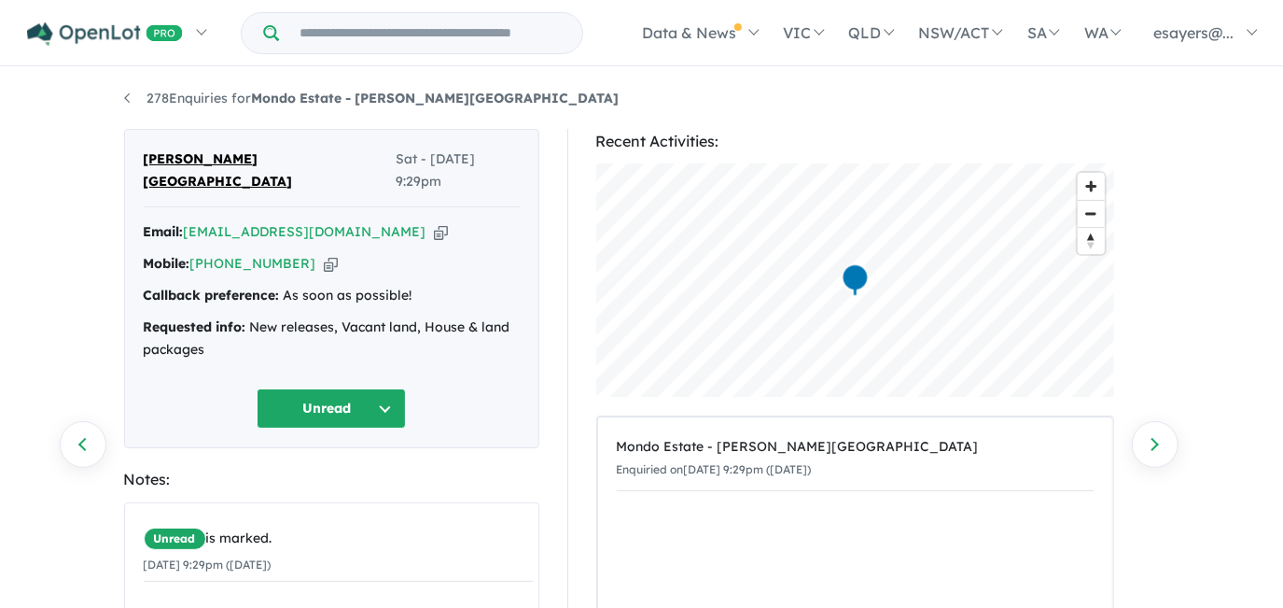
click at [434, 222] on icon "button" at bounding box center [441, 232] width 14 height 20
click at [298, 253] on div "Mobile: +61 405 508 779 Copied!" at bounding box center [332, 264] width 376 height 22
click at [324, 254] on icon "button" at bounding box center [331, 264] width 14 height 20
click at [434, 222] on icon "button" at bounding box center [441, 232] width 14 height 20
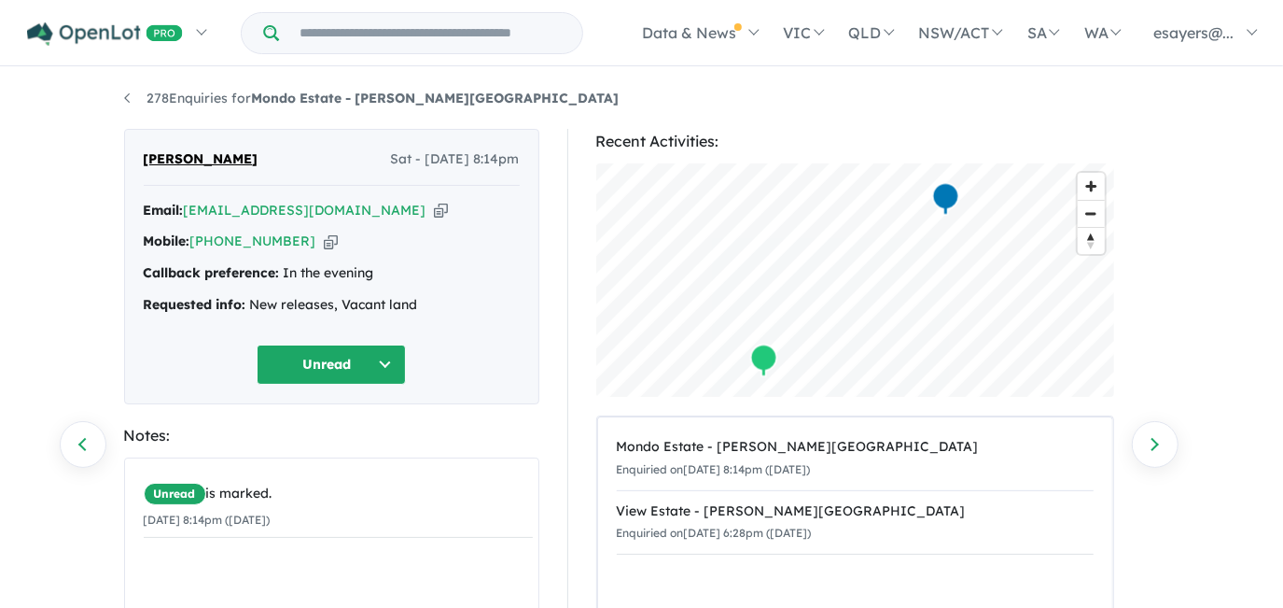
click at [434, 203] on icon "button" at bounding box center [441, 211] width 14 height 20
click at [434, 210] on icon "button" at bounding box center [441, 211] width 14 height 20
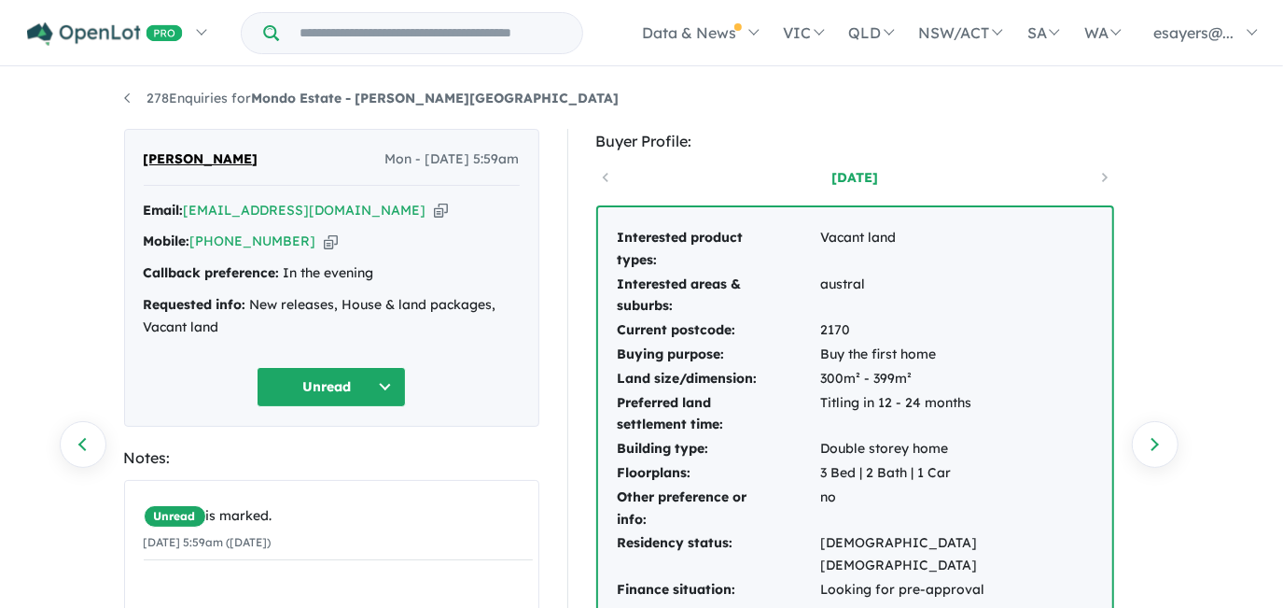
click at [434, 206] on icon "button" at bounding box center [441, 211] width 14 height 20
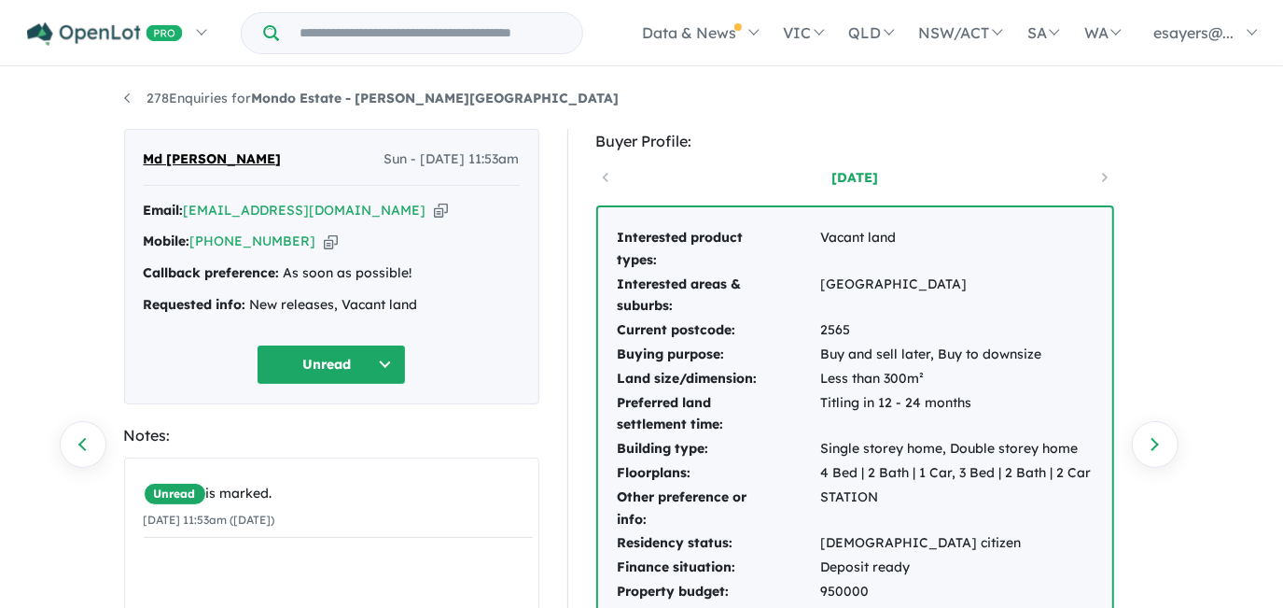
click at [434, 211] on icon "button" at bounding box center [441, 211] width 14 height 20
click at [434, 214] on icon "button" at bounding box center [441, 211] width 14 height 20
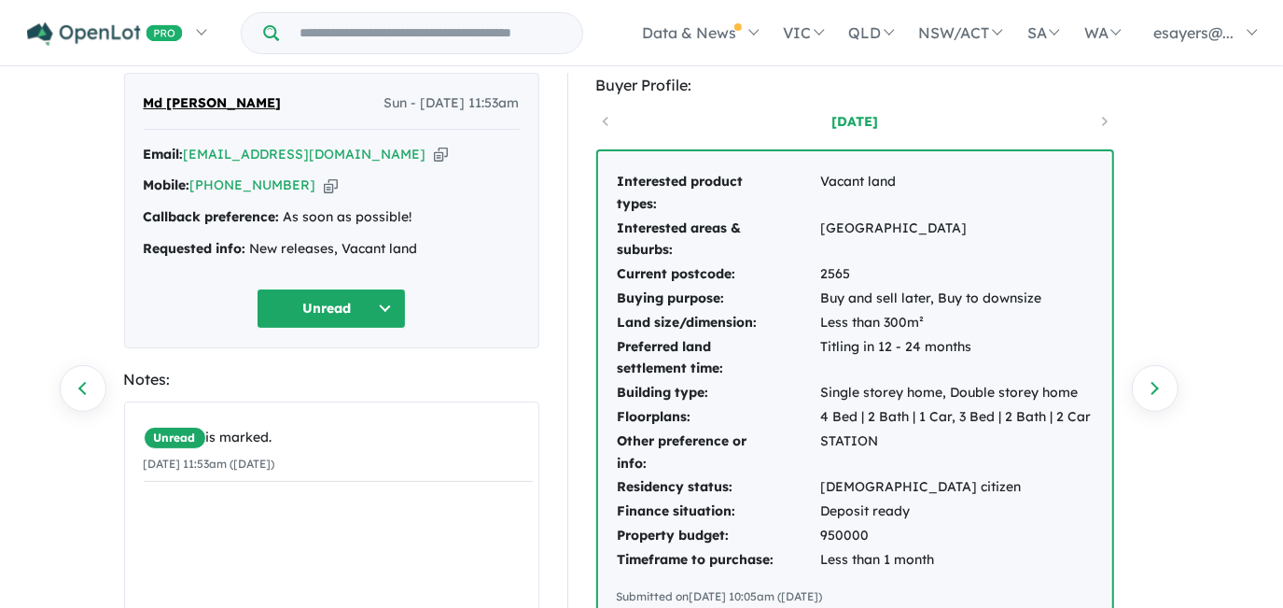
scroll to position [84, 0]
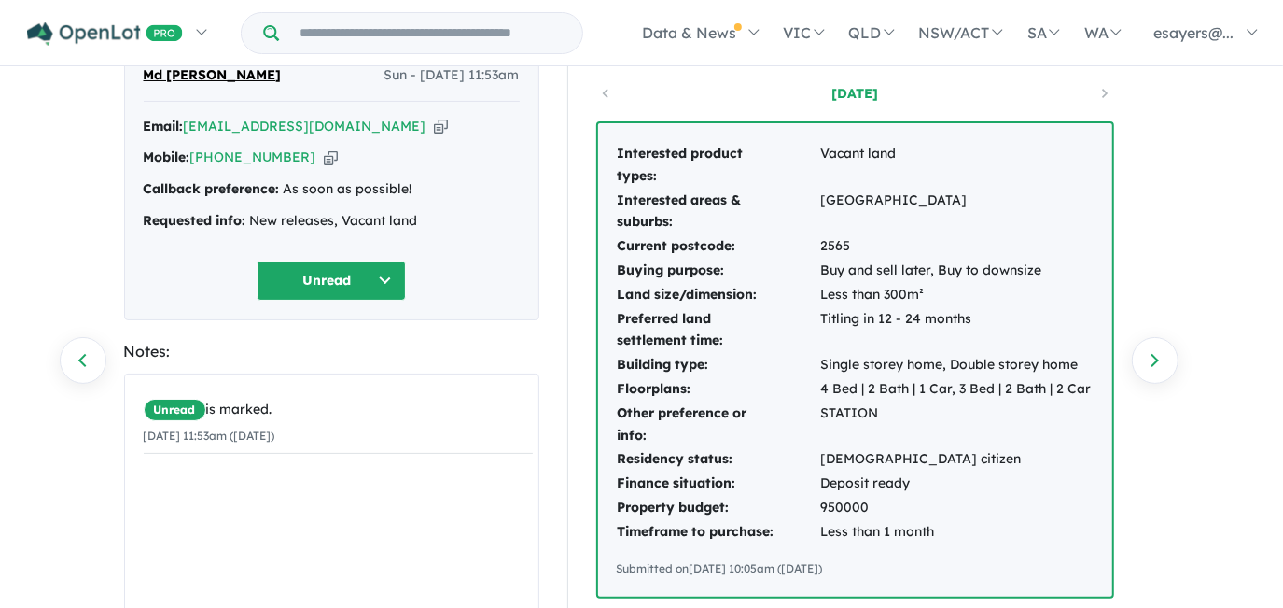
drag, startPoint x: 375, startPoint y: 127, endPoint x: 408, endPoint y: 196, distance: 76.4
click at [434, 127] on icon "button" at bounding box center [441, 127] width 14 height 20
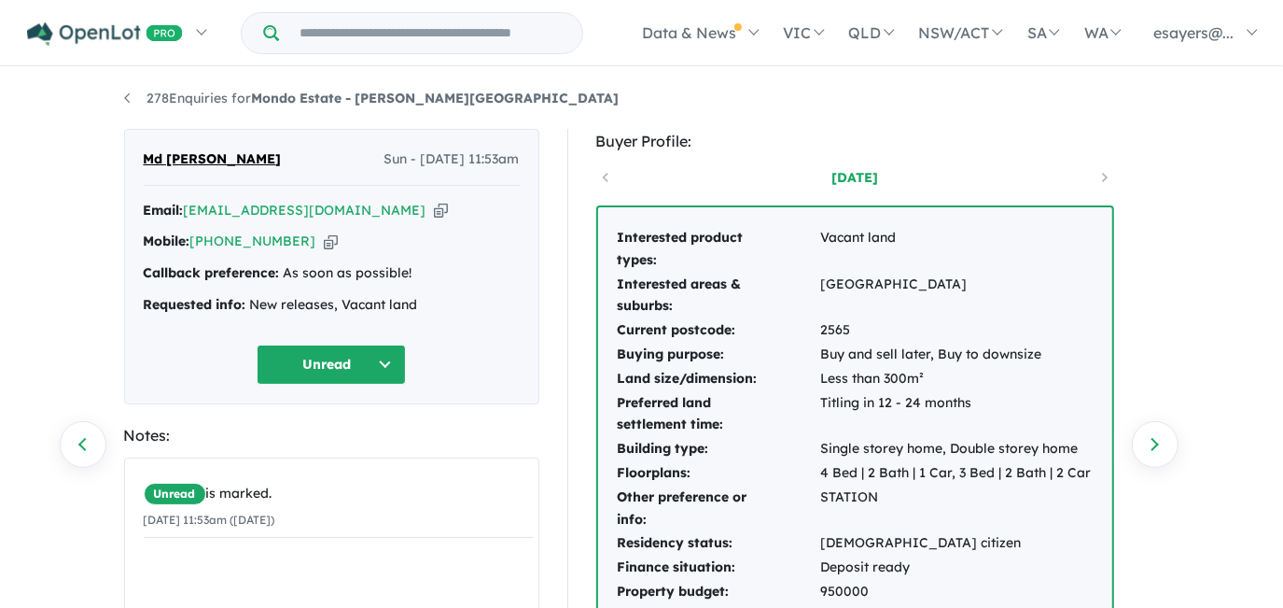
click at [434, 208] on icon "button" at bounding box center [441, 211] width 14 height 20
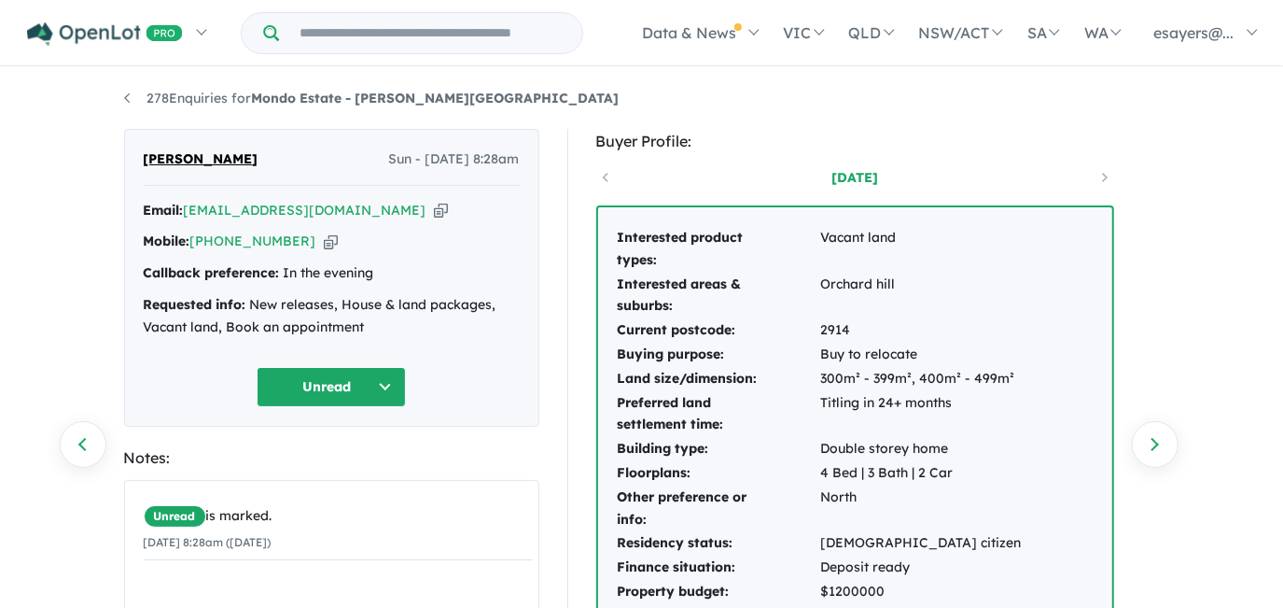
click at [434, 212] on icon "button" at bounding box center [441, 211] width 14 height 20
drag, startPoint x: 378, startPoint y: 212, endPoint x: 384, endPoint y: 228, distance: 16.8
click at [434, 212] on icon "button" at bounding box center [441, 211] width 14 height 20
drag, startPoint x: 239, startPoint y: 156, endPoint x: 139, endPoint y: 155, distance: 99.9
click at [139, 155] on div "Gautamkumar Patel Sun - 10/08/2025, 8:28am Email: gautampatel80@yahoo.com Copie…" at bounding box center [331, 278] width 415 height 298
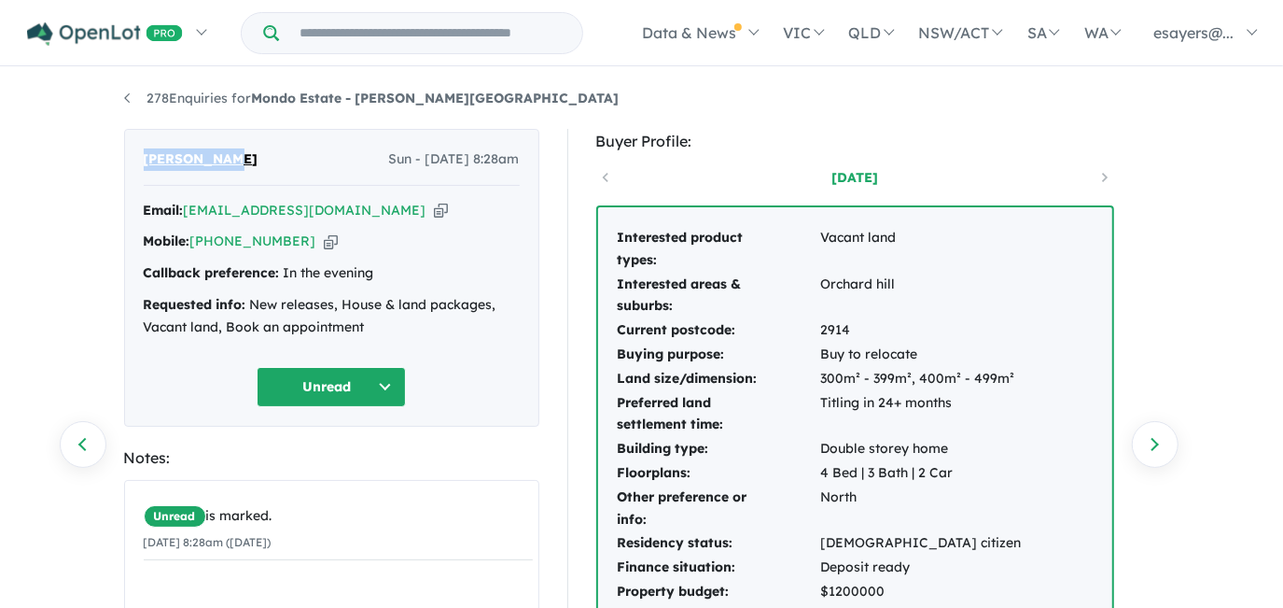
copy span "Gautamkumar"
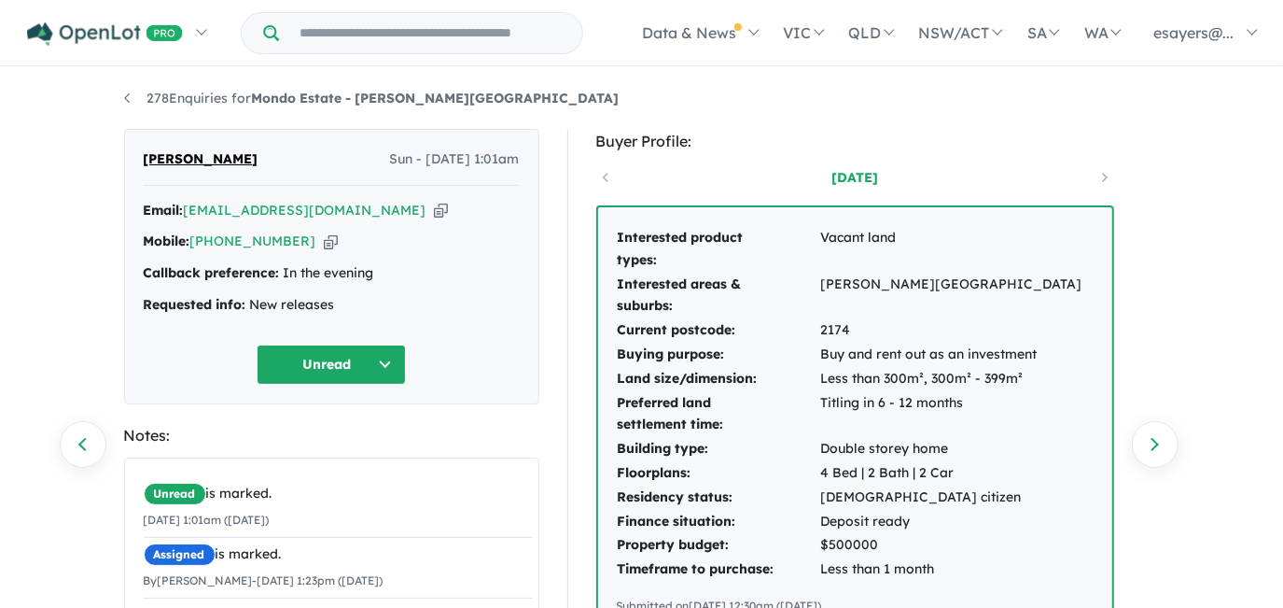
click at [445, 211] on icon "button" at bounding box center [441, 211] width 14 height 20
click at [438, 203] on icon "button" at bounding box center [441, 211] width 14 height 20
click at [444, 210] on icon "button" at bounding box center [441, 211] width 14 height 20
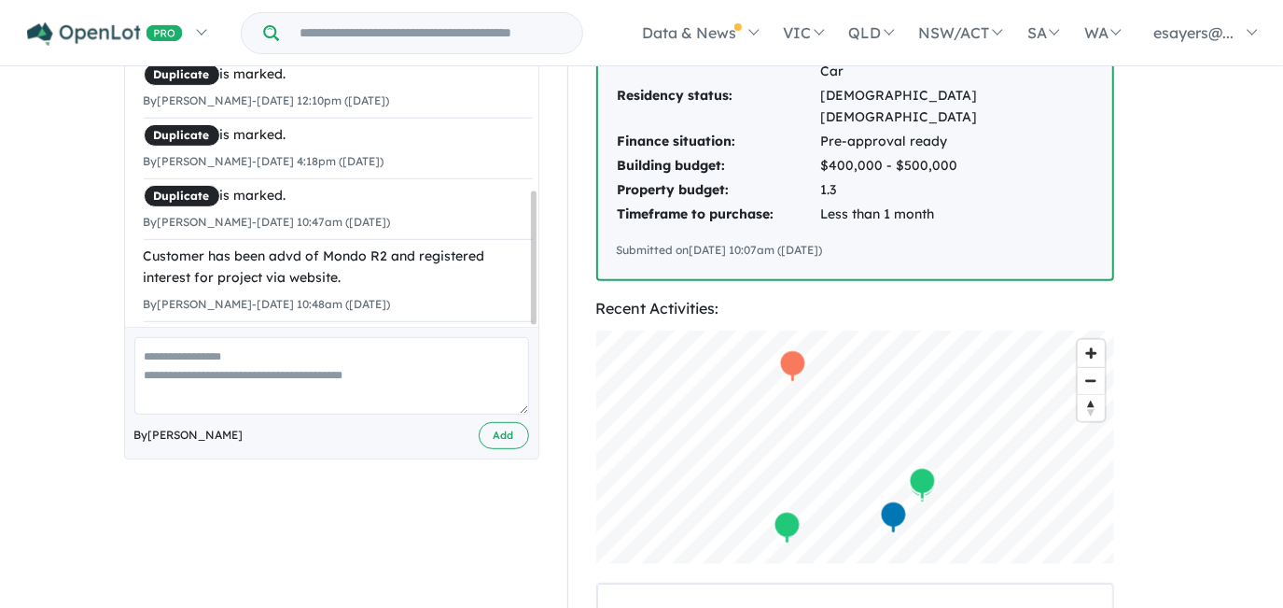
scroll to position [271, 0]
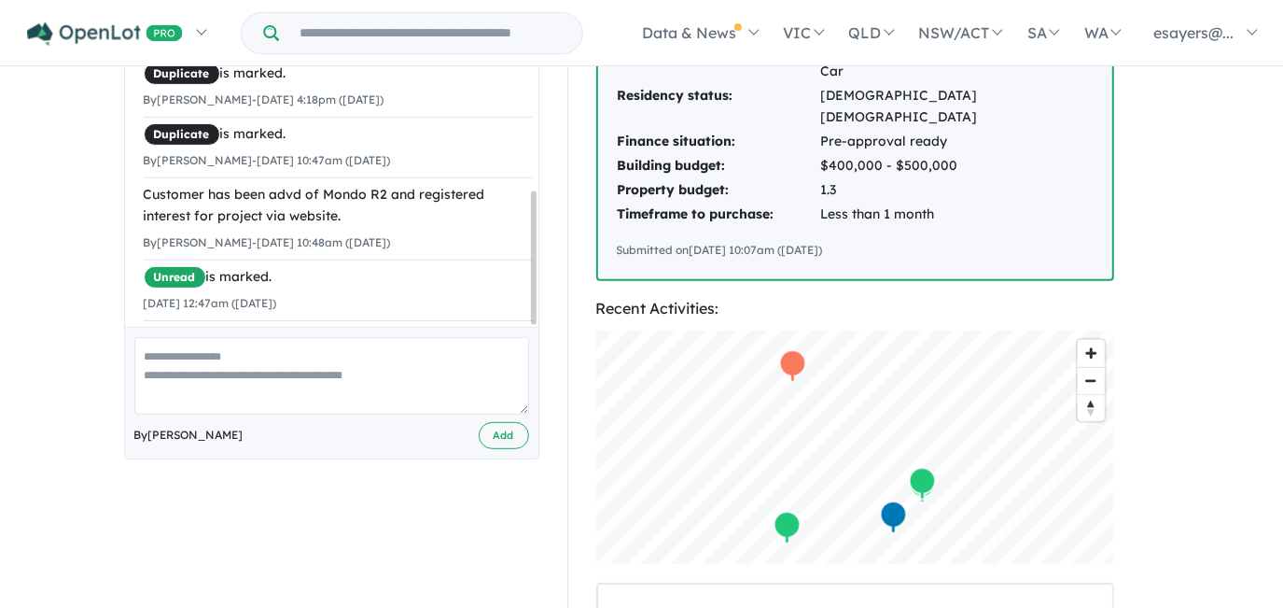
drag, startPoint x: 533, startPoint y: 151, endPoint x: 525, endPoint y: 318, distance: 167.2
click at [525, 318] on div "Assigned is marked. By [PERSON_NAME] - [DATE] 1:54pm ([DATE]) Assigned is marke…" at bounding box center [331, 257] width 415 height 403
